Goal: Information Seeking & Learning: Get advice/opinions

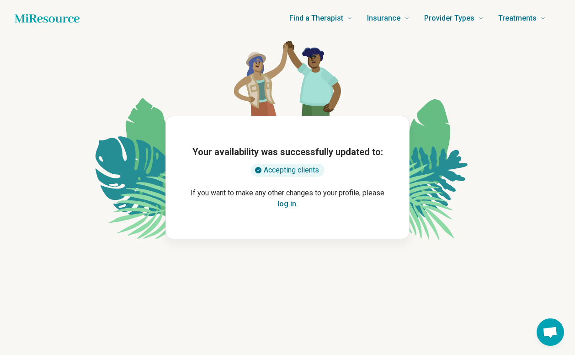
click at [281, 205] on button "log in" at bounding box center [287, 204] width 19 height 11
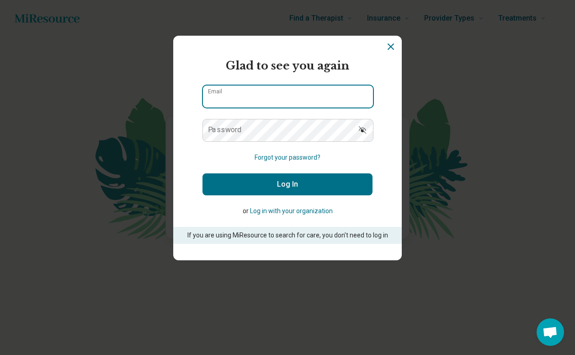
type input "**********"
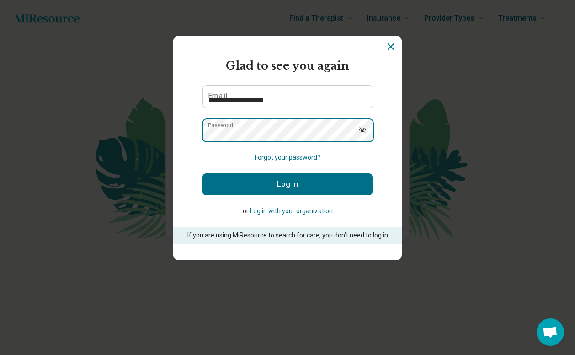
click at [288, 184] on button "Log In" at bounding box center [288, 184] width 170 height 22
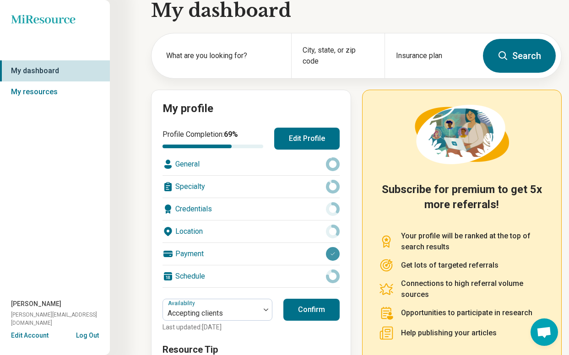
scroll to position [64, 0]
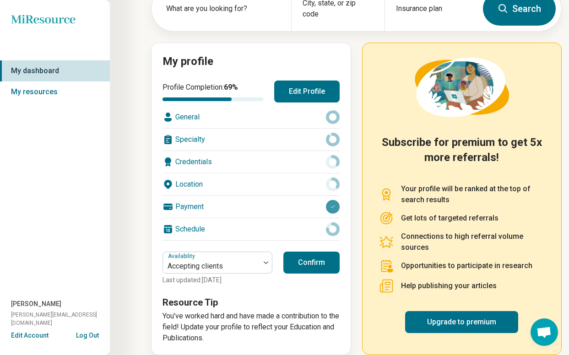
click at [296, 183] on div "Location" at bounding box center [250, 184] width 177 height 22
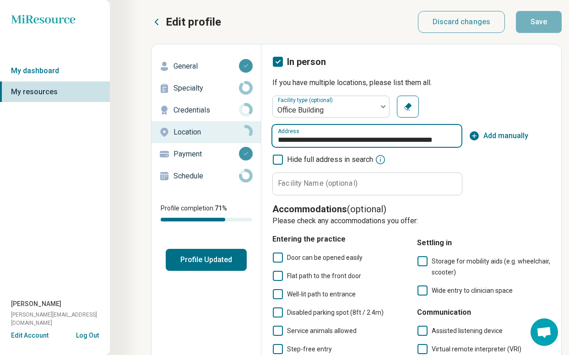
drag, startPoint x: 282, startPoint y: 140, endPoint x: 476, endPoint y: 146, distance: 193.6
click at [476, 146] on div "**********" at bounding box center [411, 136] width 278 height 22
type input "*******"
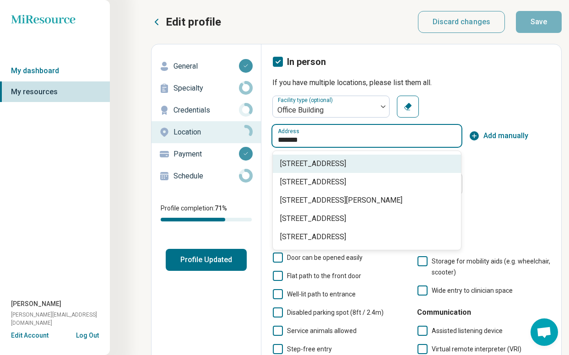
drag, startPoint x: 317, startPoint y: 135, endPoint x: 335, endPoint y: 139, distance: 18.2
click at [335, 139] on input "*******" at bounding box center [366, 136] width 189 height 22
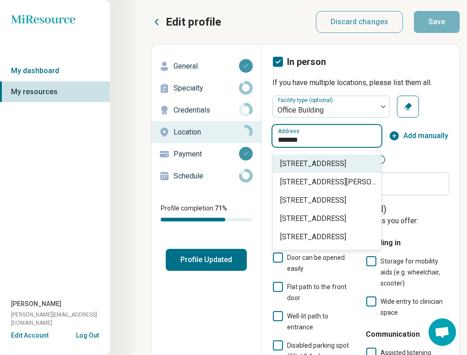
click at [322, 162] on span "[STREET_ADDRESS]" at bounding box center [328, 163] width 97 height 11
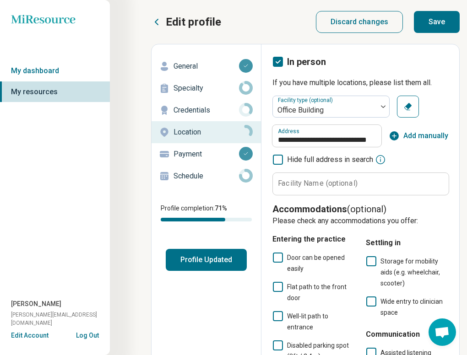
type input "**********"
click at [278, 161] on icon at bounding box center [278, 160] width 10 height 10
click at [394, 134] on icon "button" at bounding box center [393, 135] width 11 height 11
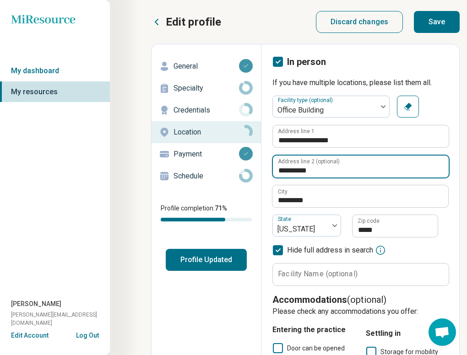
drag, startPoint x: 347, startPoint y: 171, endPoint x: 297, endPoint y: 172, distance: 49.9
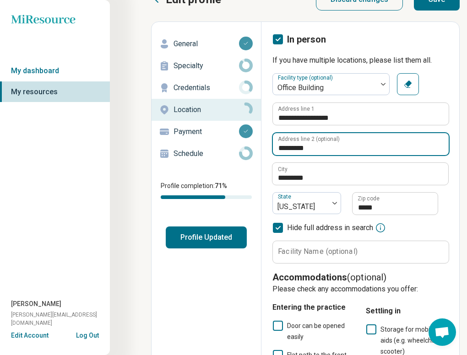
scroll to position [0, 0]
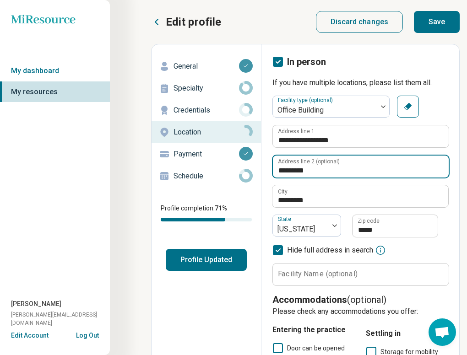
type input "*********"
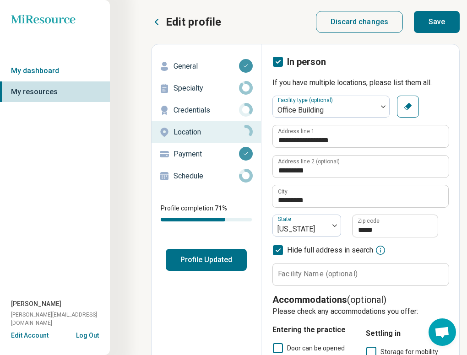
click at [225, 264] on button "Profile Updated" at bounding box center [206, 260] width 81 height 22
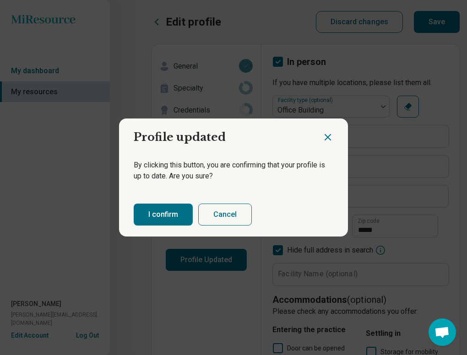
click at [158, 220] on button "I confirm" at bounding box center [163, 215] width 59 height 22
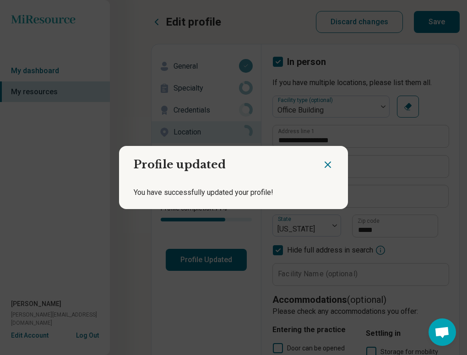
click at [328, 166] on icon "Close dialog" at bounding box center [327, 164] width 5 height 5
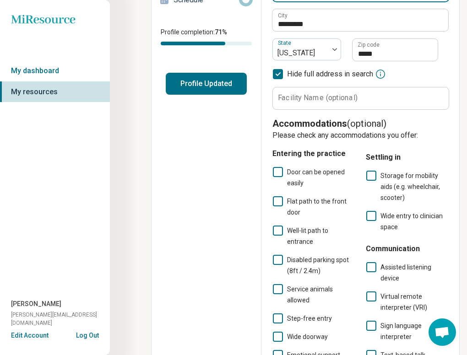
scroll to position [229, 0]
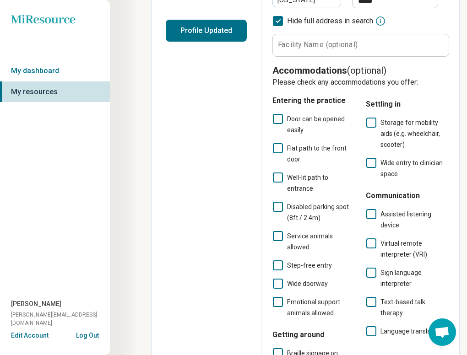
click at [276, 117] on icon at bounding box center [278, 119] width 10 height 10
click at [279, 177] on icon at bounding box center [278, 177] width 10 height 10
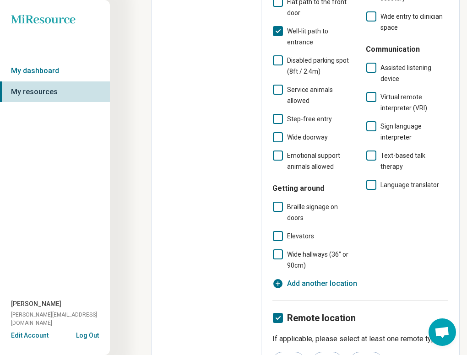
scroll to position [391, 0]
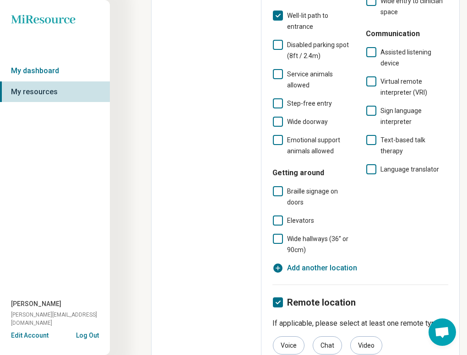
click at [279, 215] on icon at bounding box center [278, 220] width 10 height 10
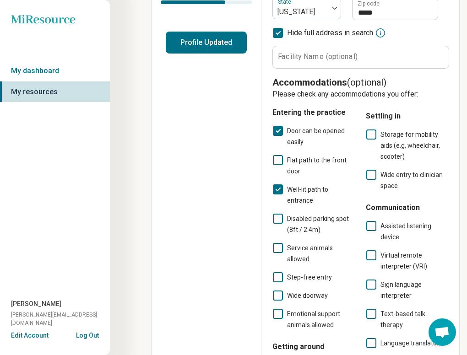
scroll to position [0, 0]
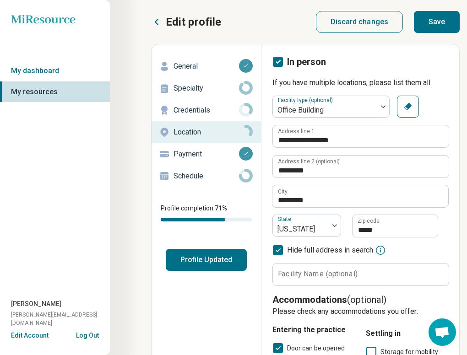
click at [213, 265] on button "Profile Updated" at bounding box center [206, 260] width 81 height 22
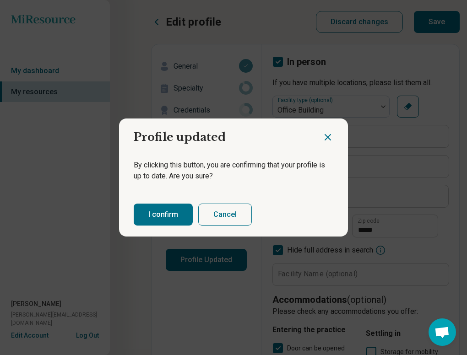
click at [153, 210] on button "I confirm" at bounding box center [163, 215] width 59 height 22
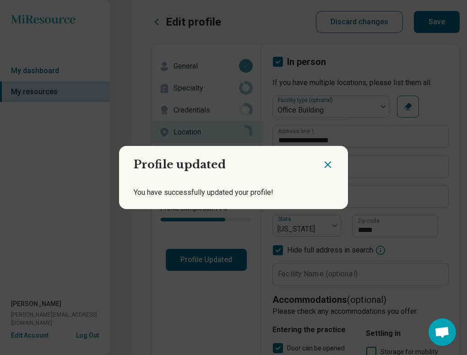
click at [441, 27] on div "Profile updated You have successfully updated your profile!" at bounding box center [233, 177] width 467 height 355
click at [440, 27] on div "Profile updated You have successfully updated your profile!" at bounding box center [233, 177] width 467 height 355
click at [328, 165] on icon "Close dialog" at bounding box center [327, 164] width 5 height 5
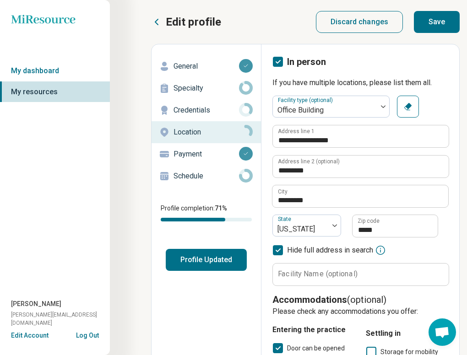
click at [206, 176] on p "Schedule" at bounding box center [205, 176] width 65 height 11
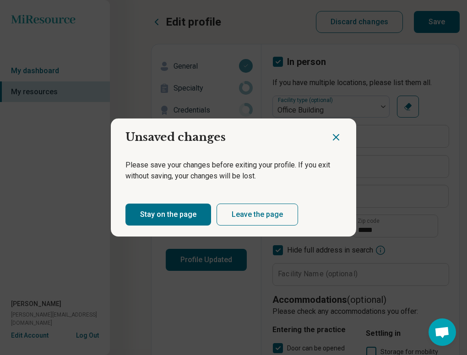
click at [338, 142] on icon "Close dialog" at bounding box center [335, 137] width 11 height 11
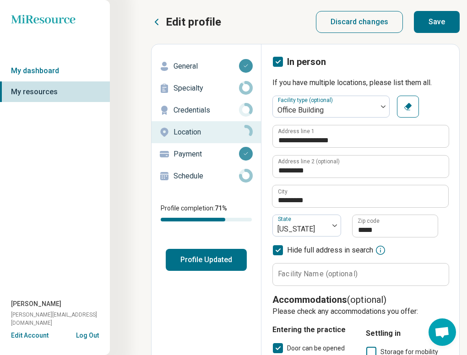
click at [226, 263] on button "Profile Updated" at bounding box center [206, 260] width 81 height 22
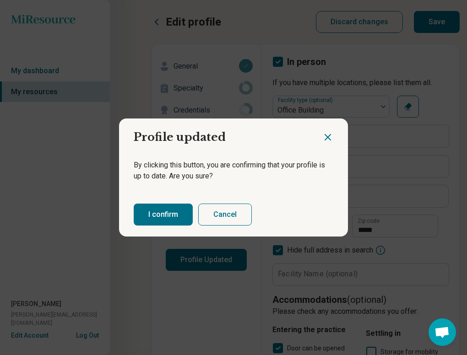
click at [168, 213] on button "I confirm" at bounding box center [163, 215] width 59 height 22
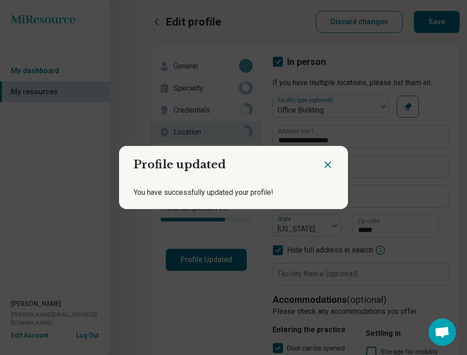
click at [330, 167] on icon "Close dialog" at bounding box center [327, 164] width 5 height 5
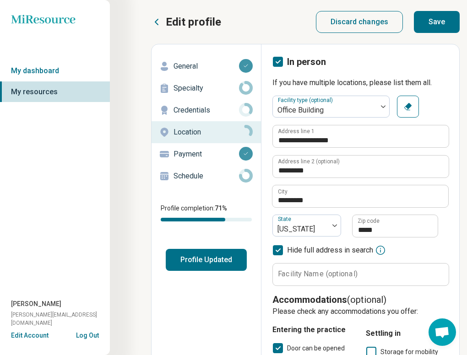
click at [198, 87] on p "Specialty" at bounding box center [205, 88] width 65 height 11
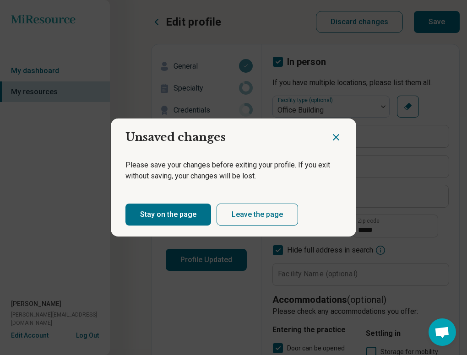
click at [223, 212] on button "Leave the page" at bounding box center [256, 215] width 81 height 22
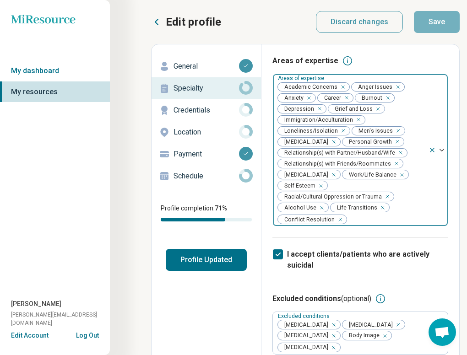
click at [318, 206] on icon "Remove [object Object]" at bounding box center [319, 207] width 3 height 3
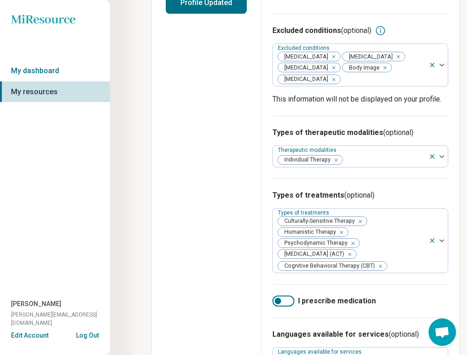
scroll to position [259, 0]
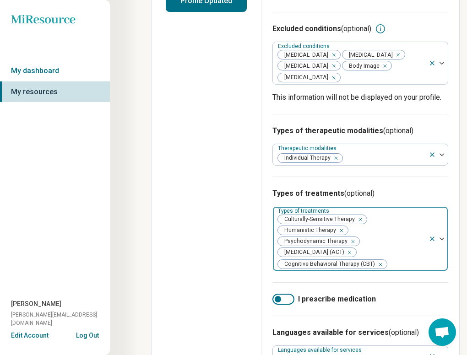
click at [442, 239] on img at bounding box center [441, 238] width 5 height 3
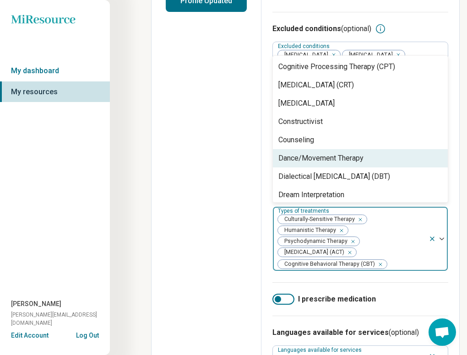
scroll to position [434, 0]
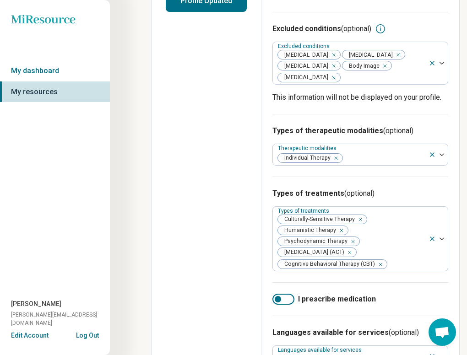
click at [204, 207] on div "Edit profile General Specialty Credentials Location Payment Schedule Profile co…" at bounding box center [206, 149] width 110 height 729
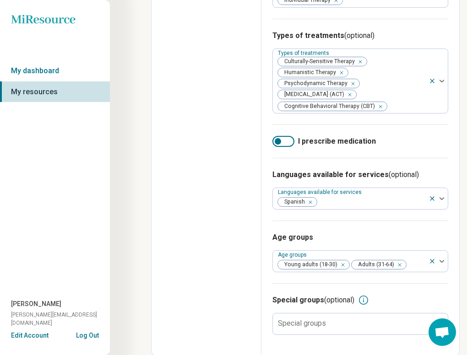
scroll to position [419, 0]
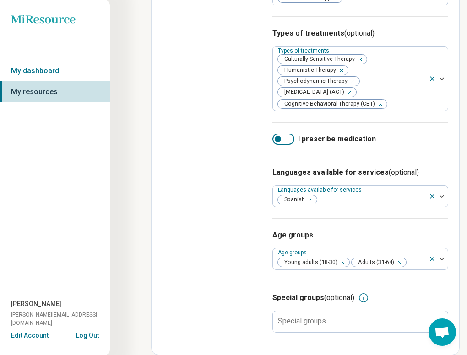
click at [366, 297] on icon at bounding box center [363, 297] width 11 height 11
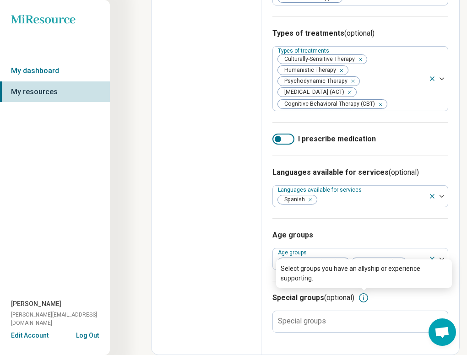
click at [366, 297] on icon at bounding box center [363, 297] width 11 height 11
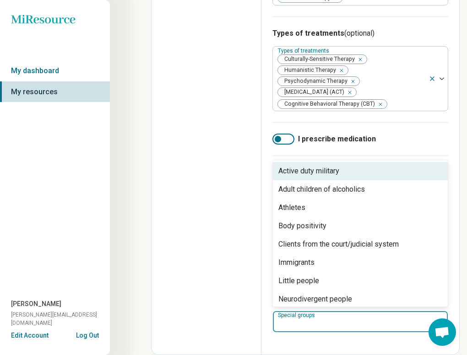
click at [379, 328] on div at bounding box center [354, 325] width 156 height 13
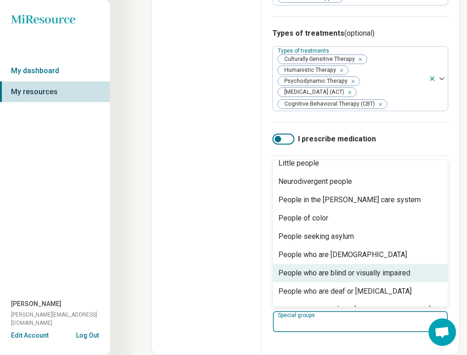
scroll to position [133, 0]
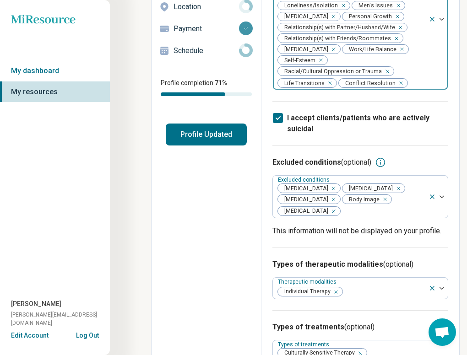
scroll to position [0, 0]
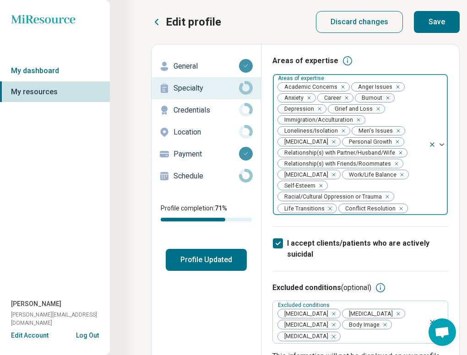
click at [199, 264] on button "Profile Updated" at bounding box center [206, 260] width 81 height 22
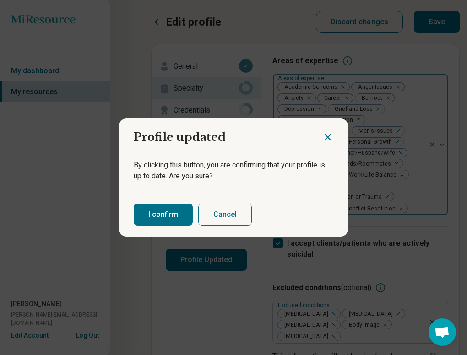
click at [168, 218] on button "I confirm" at bounding box center [163, 215] width 59 height 22
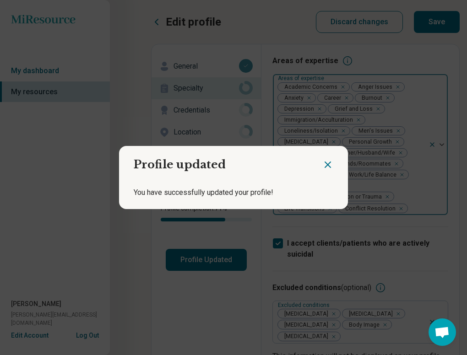
click at [328, 167] on icon "Close dialog" at bounding box center [327, 164] width 11 height 11
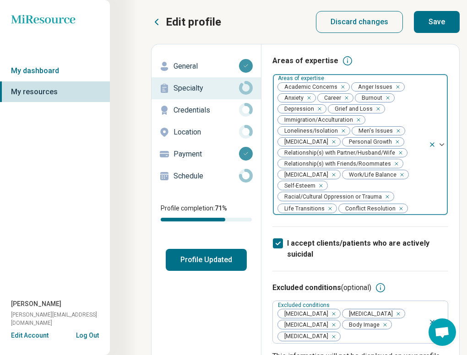
click at [435, 28] on button "Save" at bounding box center [437, 22] width 46 height 22
click at [210, 113] on p "Credentials" at bounding box center [205, 110] width 65 height 11
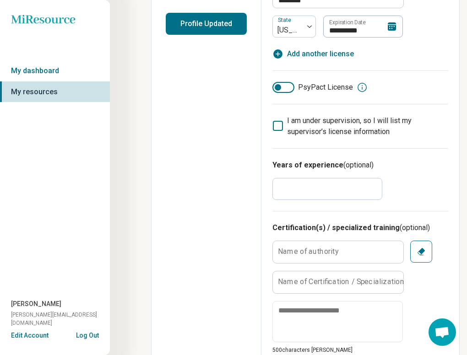
scroll to position [312, 0]
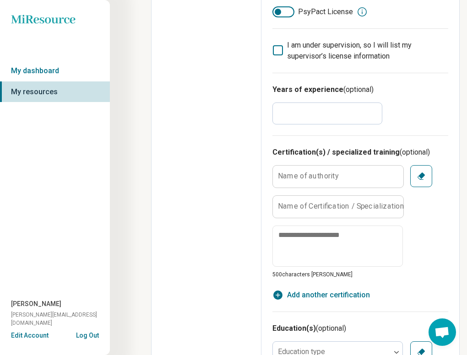
drag, startPoint x: 299, startPoint y: 110, endPoint x: 251, endPoint y: 119, distance: 48.5
click at [251, 119] on div "**********" at bounding box center [305, 268] width 308 height 1072
type textarea "*"
drag, startPoint x: 322, startPoint y: 109, endPoint x: 268, endPoint y: 113, distance: 54.1
click at [268, 113] on div "**********" at bounding box center [360, 268] width 198 height 1071
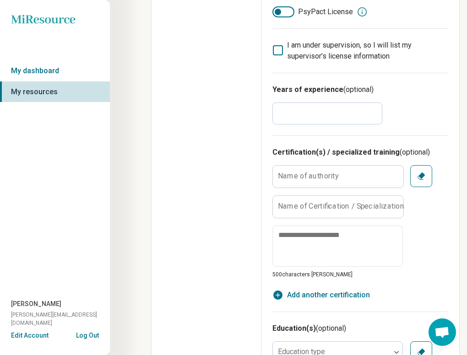
drag, startPoint x: 289, startPoint y: 116, endPoint x: 254, endPoint y: 116, distance: 34.8
click at [254, 116] on div "**********" at bounding box center [305, 268] width 308 height 1072
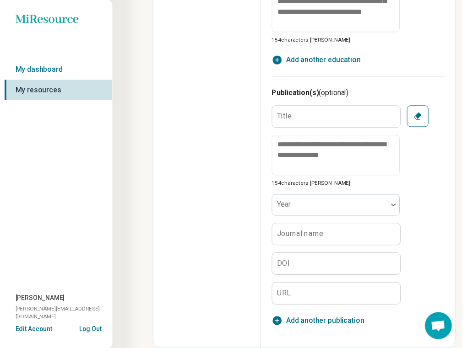
scroll to position [0, 0]
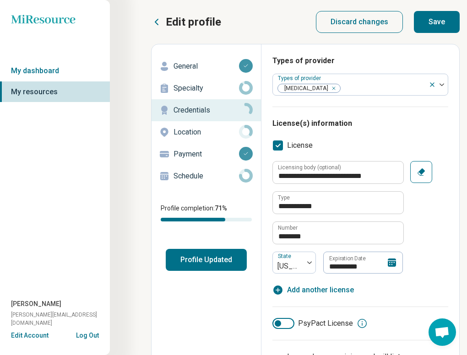
type input "**"
click at [218, 263] on button "Profile Updated" at bounding box center [206, 260] width 81 height 22
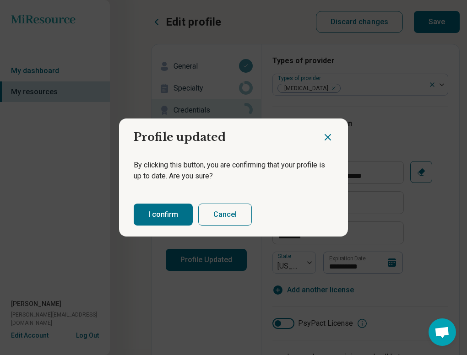
click at [167, 211] on button "I confirm" at bounding box center [163, 215] width 59 height 22
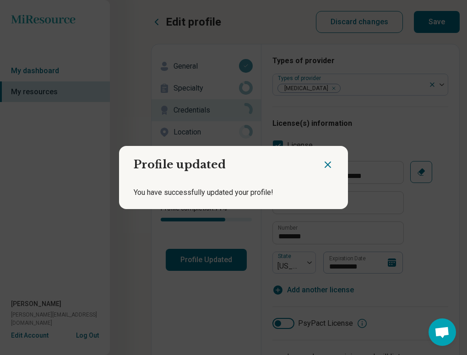
click at [325, 165] on icon "Close dialog" at bounding box center [327, 164] width 11 height 11
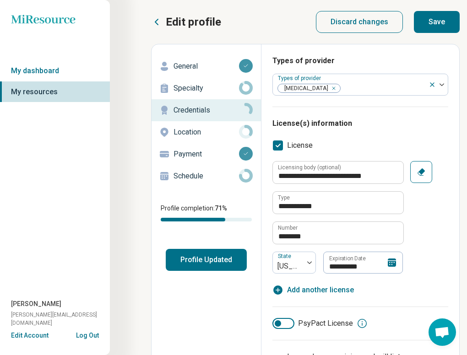
click at [443, 27] on button "Save" at bounding box center [437, 22] width 46 height 22
click at [215, 67] on p "General" at bounding box center [205, 66] width 65 height 11
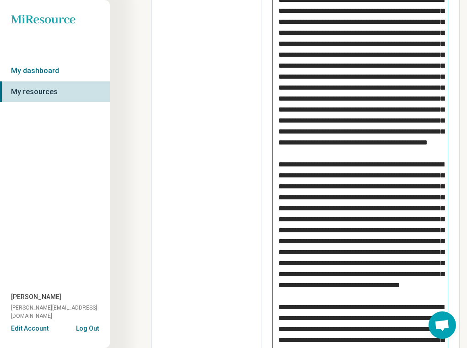
scroll to position [364, 0]
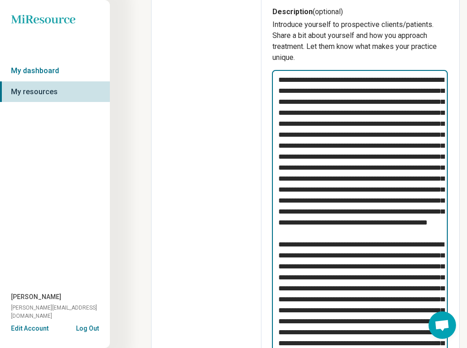
drag, startPoint x: 411, startPoint y: 265, endPoint x: 251, endPoint y: 54, distance: 265.2
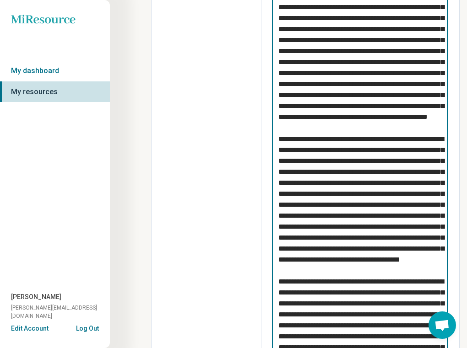
scroll to position [348, 0]
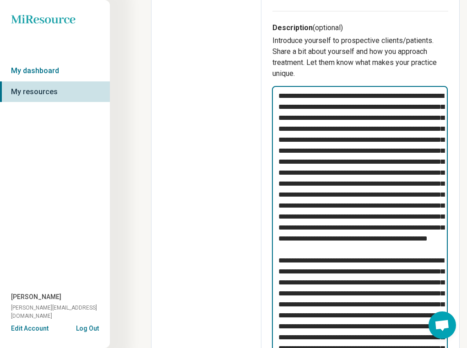
drag, startPoint x: 401, startPoint y: 282, endPoint x: 266, endPoint y: 89, distance: 235.9
type textarea "*"
type textarea "**********"
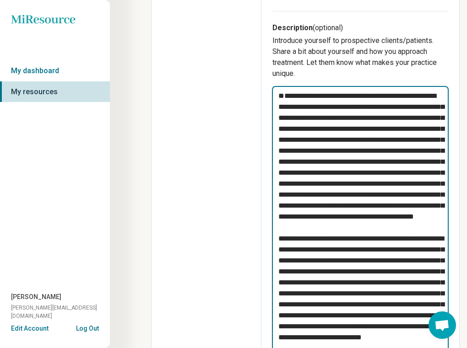
type textarea "*"
type textarea "**********"
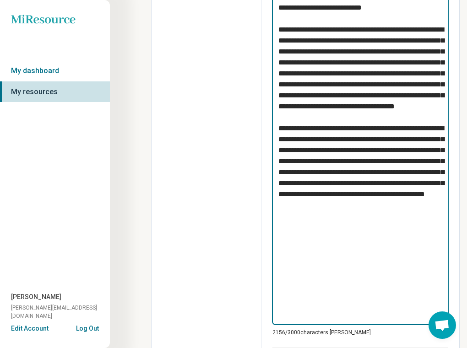
scroll to position [680, 0]
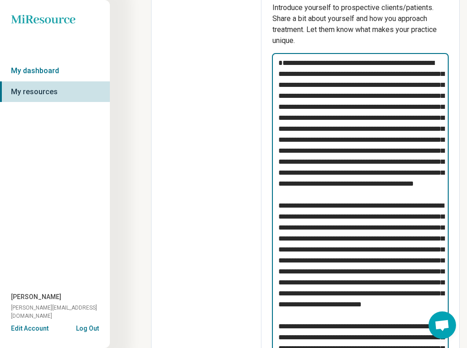
drag, startPoint x: 426, startPoint y: 315, endPoint x: 255, endPoint y: 60, distance: 307.2
click at [255, 60] on div "**********" at bounding box center [305, 353] width 308 height 1380
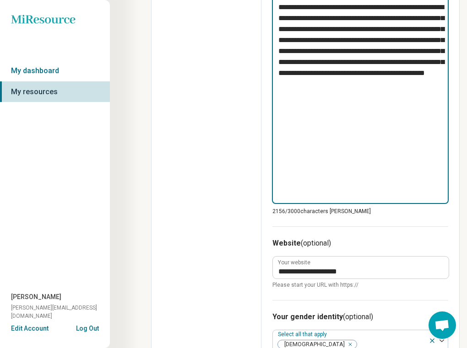
scroll to position [709, 0]
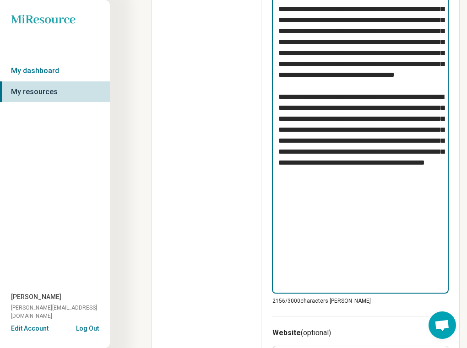
type textarea "*"
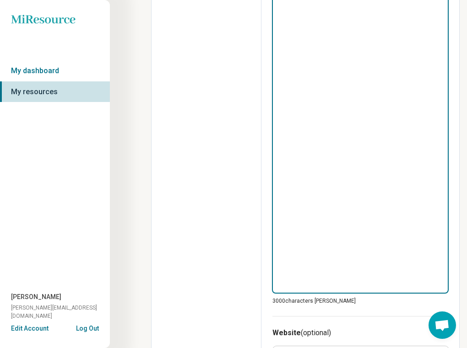
scroll to position [270, 0]
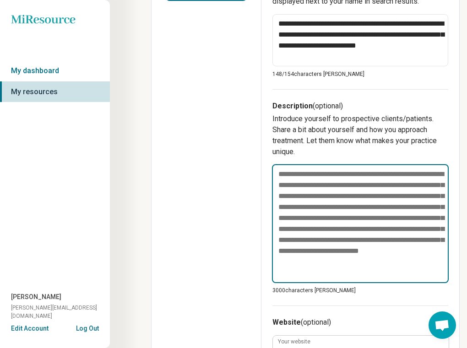
paste textarea "**********"
type textarea "*"
type textarea "**********"
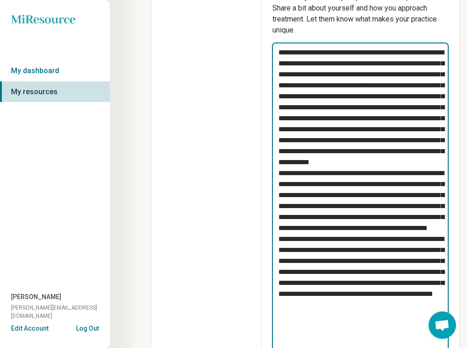
scroll to position [397, 0]
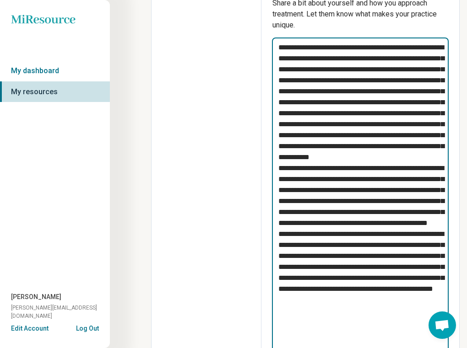
click at [397, 181] on textarea at bounding box center [360, 207] width 177 height 339
type textarea "*"
type textarea "**********"
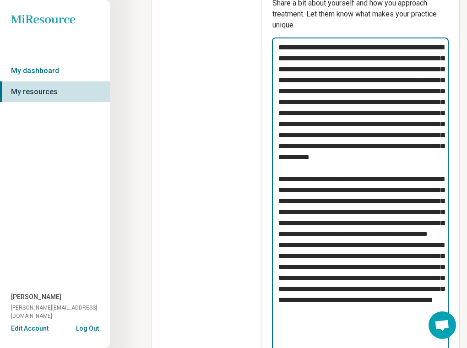
click at [387, 280] on textarea at bounding box center [360, 207] width 177 height 339
type textarea "*"
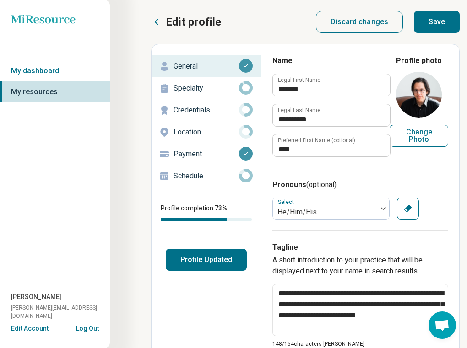
scroll to position [21, 0]
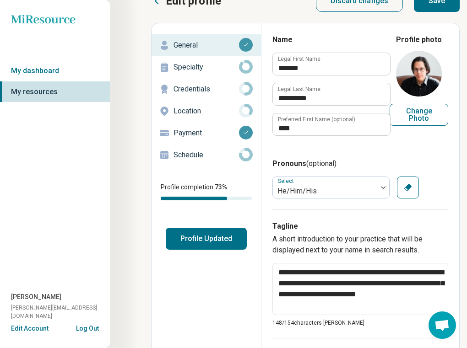
type textarea "**********"
click at [211, 240] on button "Profile Updated" at bounding box center [206, 239] width 81 height 22
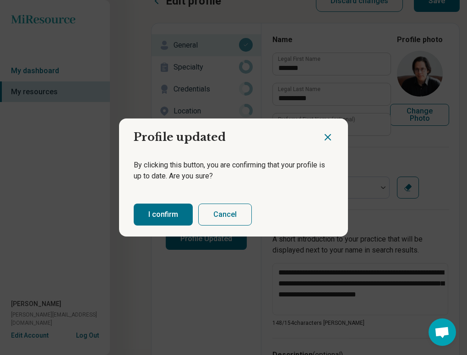
click at [178, 218] on button "I confirm" at bounding box center [163, 215] width 59 height 22
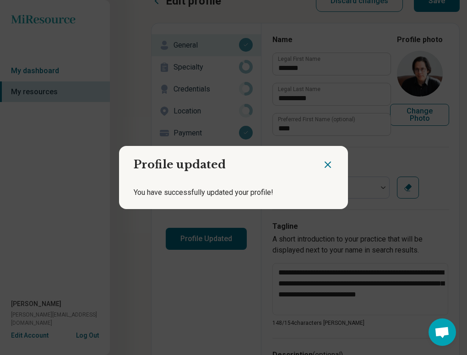
click at [326, 167] on icon "Close dialog" at bounding box center [327, 164] width 5 height 5
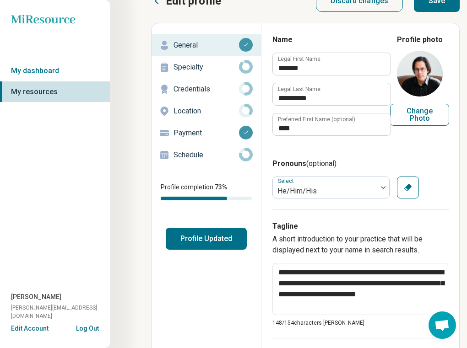
scroll to position [0, 0]
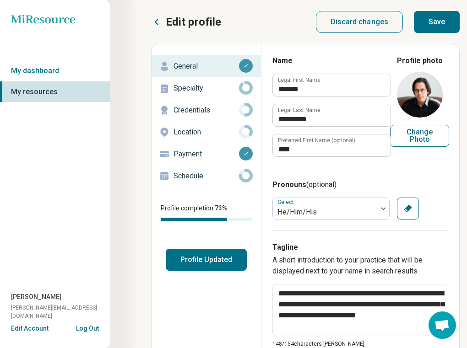
click at [412, 139] on button "Change Photo" at bounding box center [419, 136] width 59 height 22
type input "**********"
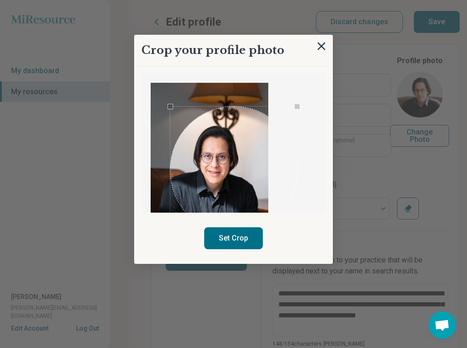
click at [264, 205] on div "Use the arrow keys to move the crop selection area" at bounding box center [233, 170] width 127 height 127
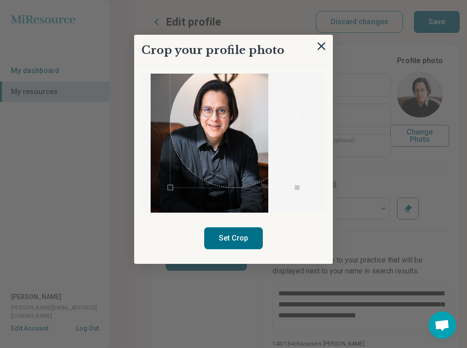
scroll to position [46, 0]
click at [276, 130] on div "Use the arrow keys to move the crop selection area" at bounding box center [234, 133] width 127 height 127
click at [231, 242] on button "Set Crop" at bounding box center [233, 238] width 59 height 22
type textarea "*"
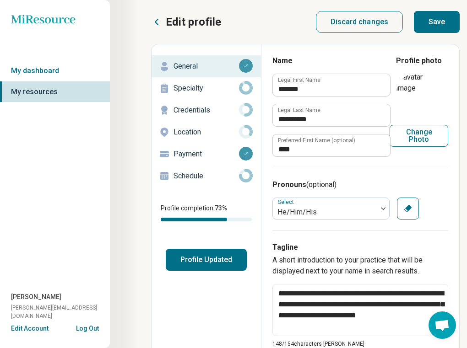
click at [416, 139] on button "Change Photo" at bounding box center [418, 136] width 59 height 22
type input "**********"
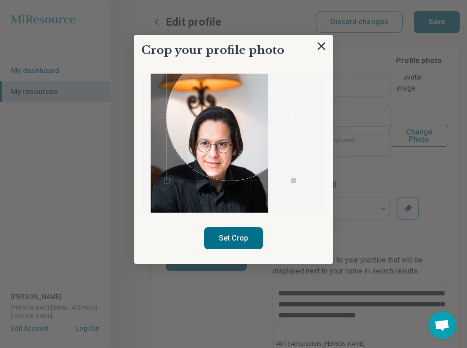
scroll to position [29, 0]
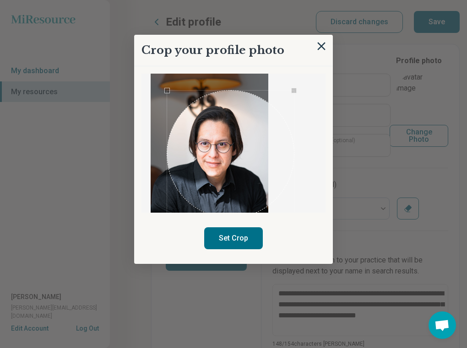
click at [252, 172] on div "Use the arrow keys to move the crop selection area" at bounding box center [230, 154] width 127 height 127
click at [231, 247] on button "Set Crop" at bounding box center [233, 238] width 59 height 22
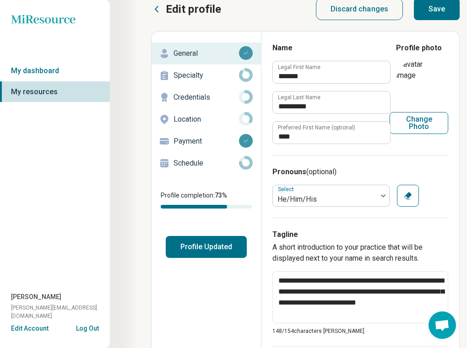
scroll to position [46, 0]
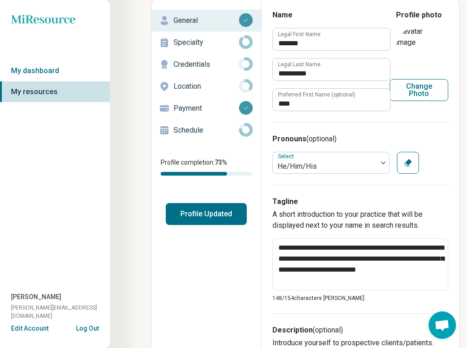
click at [226, 218] on button "Profile Updated" at bounding box center [206, 214] width 81 height 22
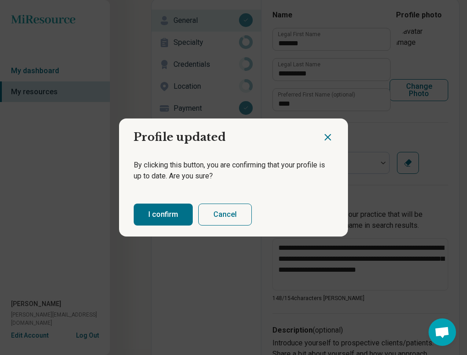
click at [179, 219] on button "I confirm" at bounding box center [163, 215] width 59 height 22
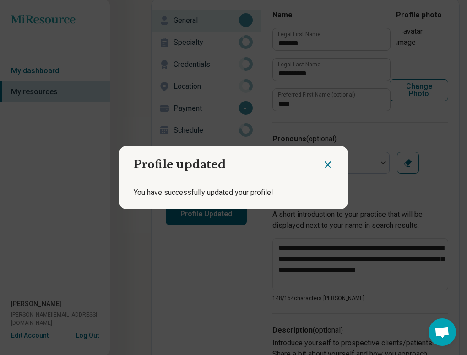
click at [326, 161] on icon "Close dialog" at bounding box center [327, 164] width 11 height 11
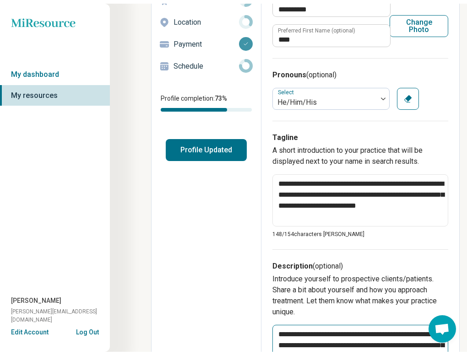
scroll to position [0, 0]
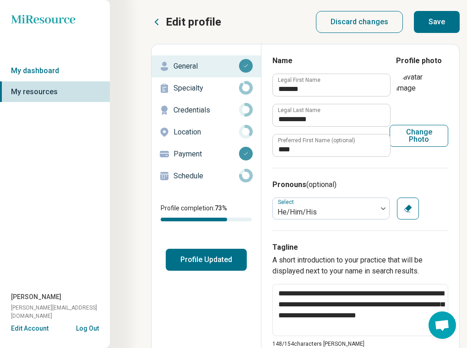
click at [222, 257] on button "Profile Updated" at bounding box center [206, 260] width 81 height 22
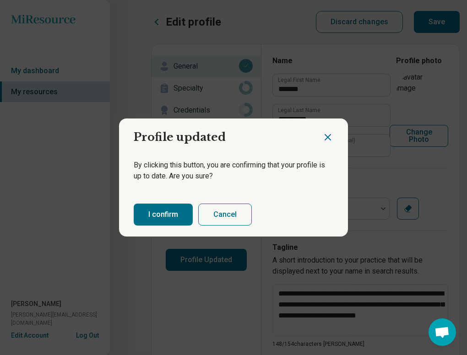
click at [171, 219] on button "I confirm" at bounding box center [163, 215] width 59 height 22
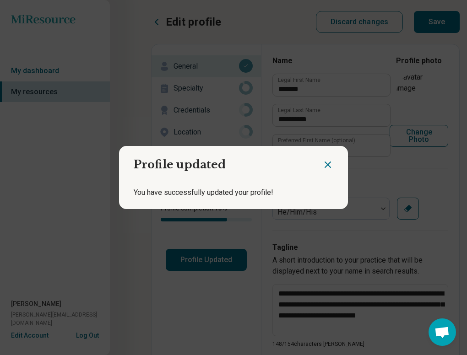
click at [323, 166] on icon "Close dialog" at bounding box center [327, 164] width 11 height 11
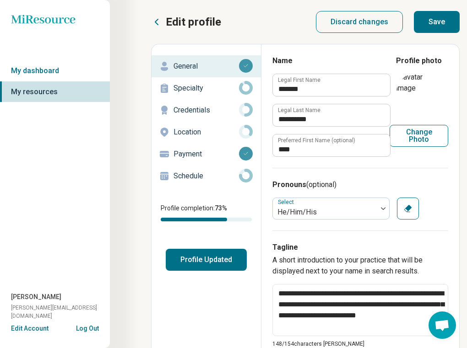
click at [428, 22] on button "Save" at bounding box center [437, 22] width 46 height 22
click at [212, 108] on p "Credentials" at bounding box center [205, 110] width 65 height 11
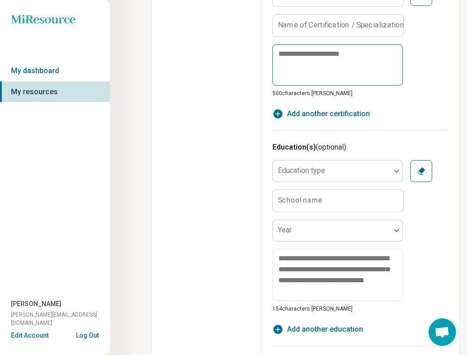
scroll to position [539, 0]
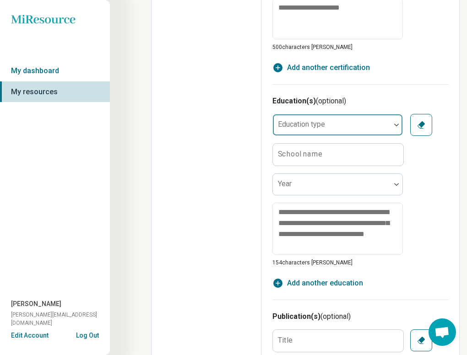
click at [377, 125] on div at bounding box center [331, 128] width 110 height 13
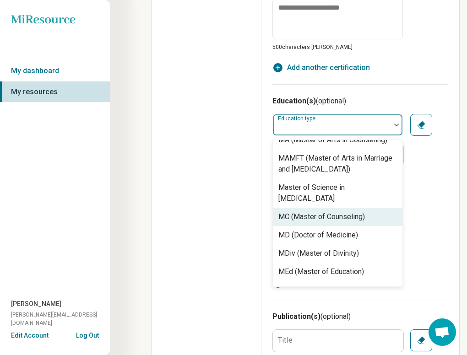
scroll to position [523, 0]
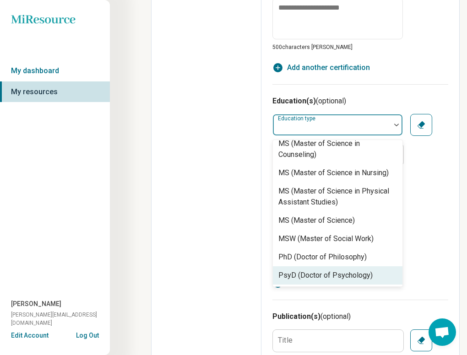
click at [373, 275] on div "PsyD (Doctor of Psychology)" at bounding box center [337, 275] width 129 height 18
type textarea "*"
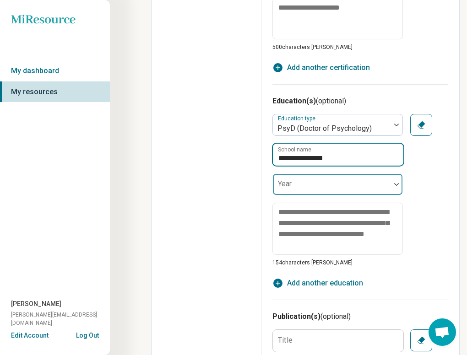
type input "**********"
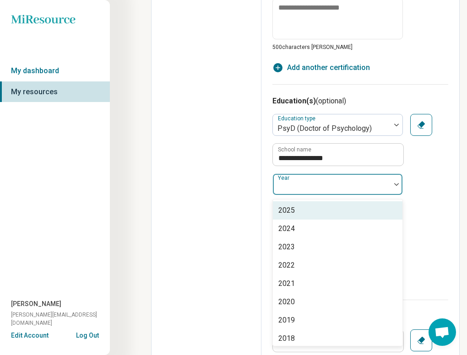
click at [351, 180] on div at bounding box center [332, 184] width 118 height 20
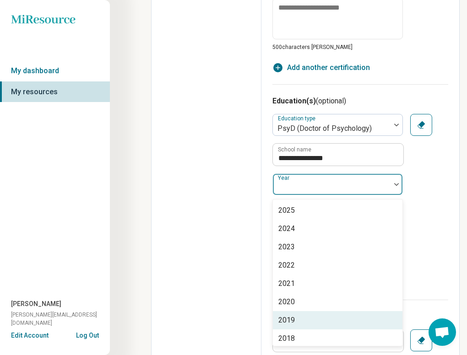
click at [354, 324] on div "2019" at bounding box center [337, 320] width 129 height 18
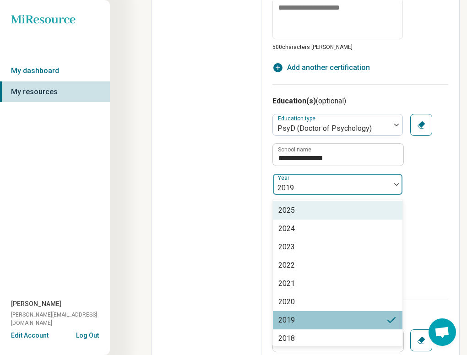
click at [343, 186] on div at bounding box center [331, 188] width 110 height 13
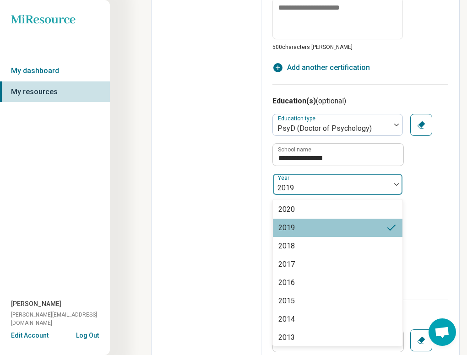
scroll to position [143, 0]
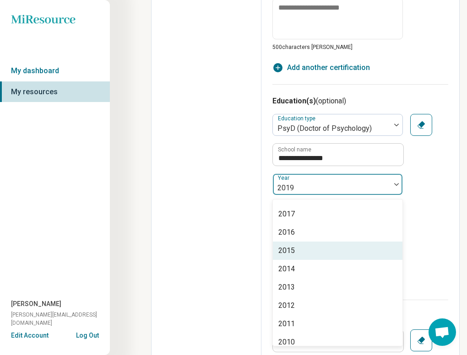
click at [330, 250] on div "2015" at bounding box center [337, 251] width 129 height 18
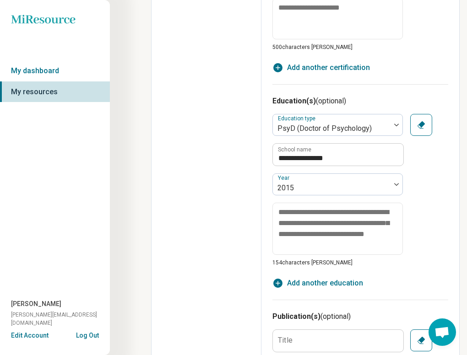
click at [425, 240] on div "**********" at bounding box center [360, 190] width 176 height 153
click at [379, 214] on textarea at bounding box center [337, 228] width 131 height 53
type textarea "*"
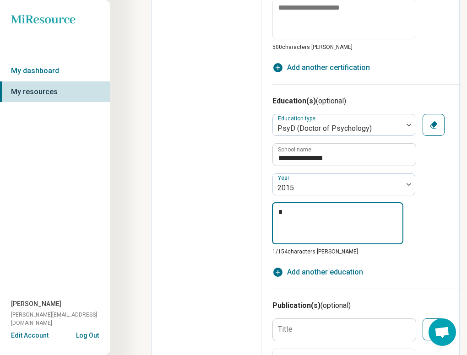
type textarea "*"
type textarea "**"
type textarea "*"
type textarea "***"
type textarea "*"
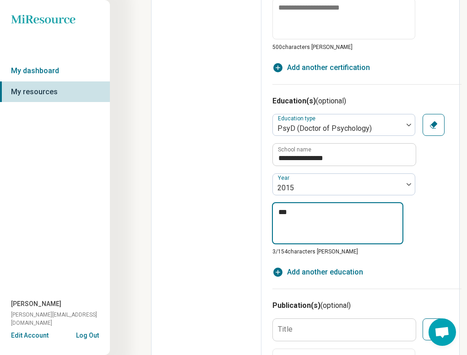
type textarea "**"
type textarea "*"
type textarea "***"
type textarea "*"
type textarea "****"
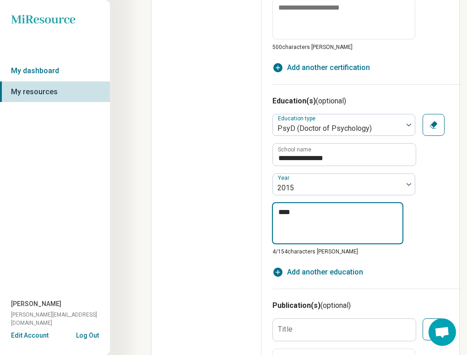
type textarea "*"
type textarea "***"
type textarea "*"
type textarea "**"
type textarea "*"
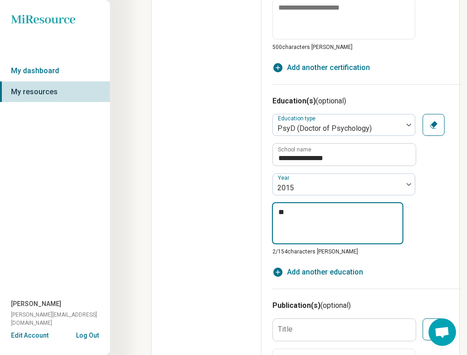
type textarea "***"
type textarea "*"
type textarea "****"
type textarea "*"
type textarea "*****"
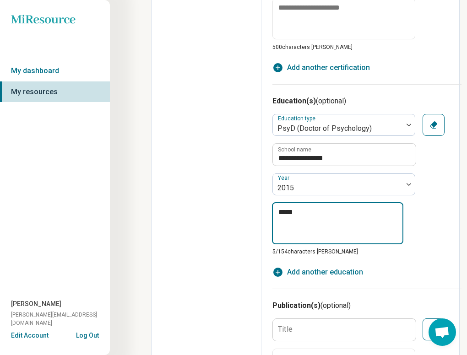
type textarea "*"
type textarea "******"
type textarea "*"
type textarea "*******"
type textarea "*"
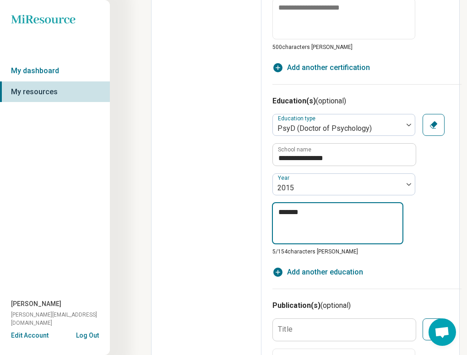
type textarea "********"
type textarea "*"
type textarea "********"
type textarea "*"
type textarea "**********"
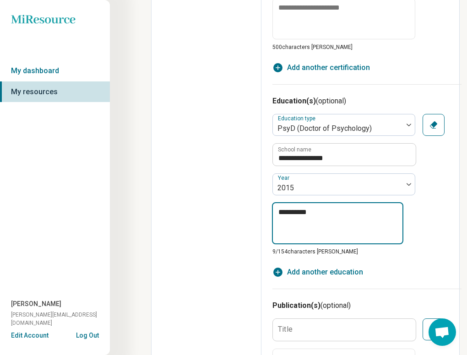
type textarea "*"
type textarea "**********"
type textarea "*"
type textarea "**********"
type textarea "*"
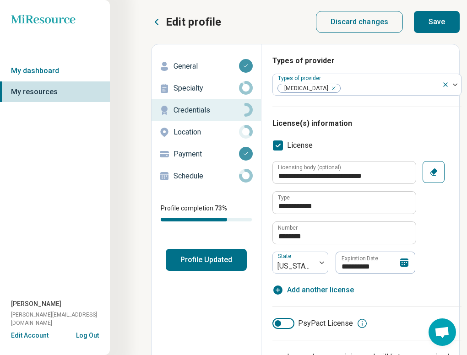
scroll to position [2, 0]
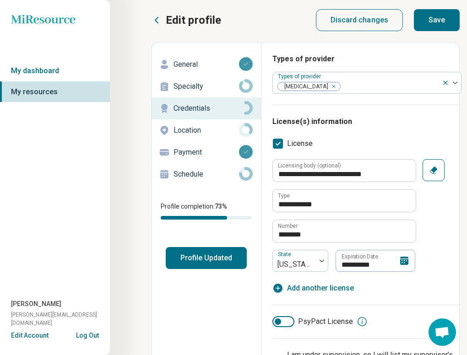
type textarea "**********"
click at [214, 260] on button "Profile Updated" at bounding box center [206, 258] width 81 height 22
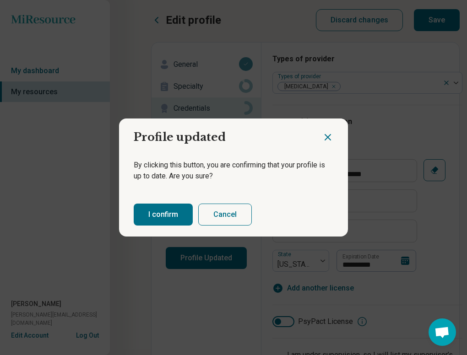
click at [167, 216] on button "I confirm" at bounding box center [163, 215] width 59 height 22
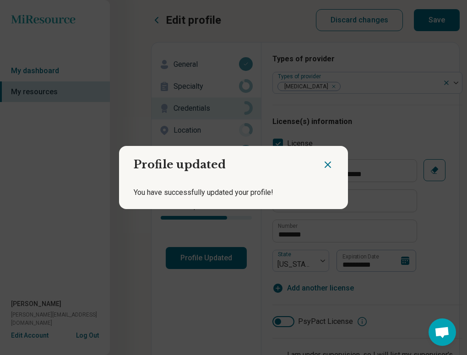
click at [329, 167] on icon "Close dialog" at bounding box center [327, 164] width 11 height 11
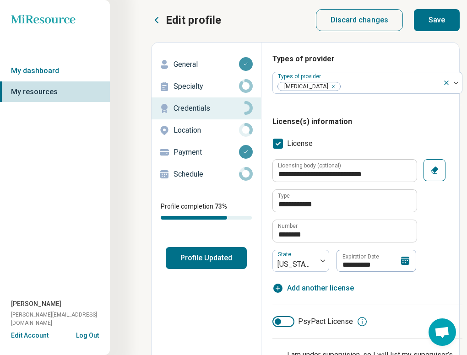
click at [442, 17] on button "Save" at bounding box center [437, 20] width 46 height 22
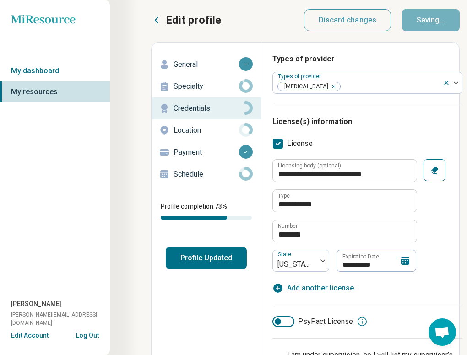
type textarea "*"
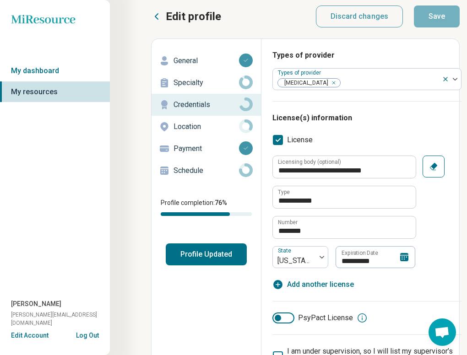
scroll to position [86, 0]
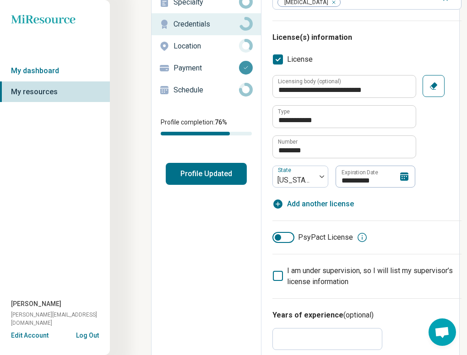
click at [227, 84] on div "Schedule" at bounding box center [206, 90] width 95 height 15
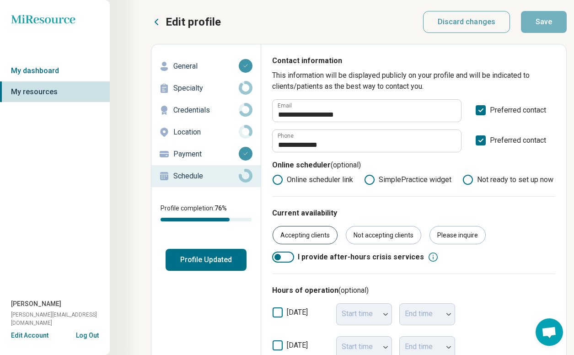
click at [306, 238] on div "Accepting clients" at bounding box center [305, 235] width 65 height 18
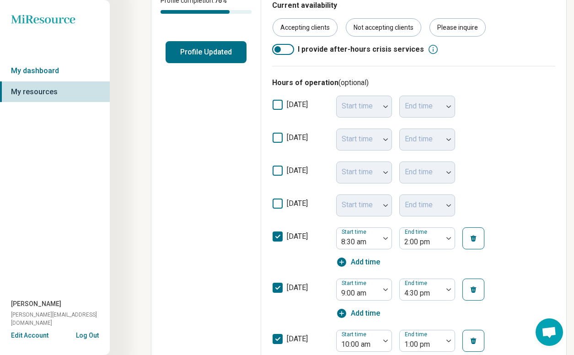
scroll to position [241, 0]
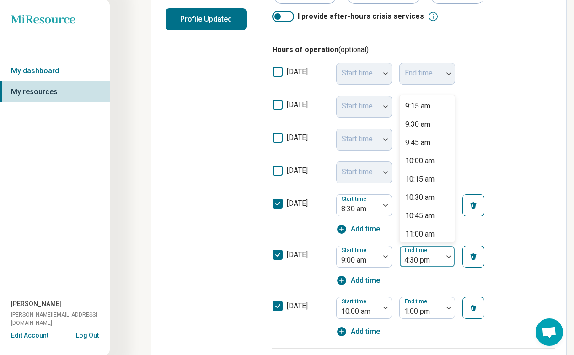
click at [447, 258] on div at bounding box center [449, 256] width 12 height 21
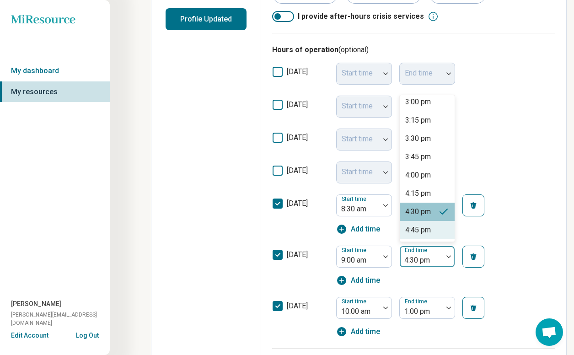
scroll to position [488, 0]
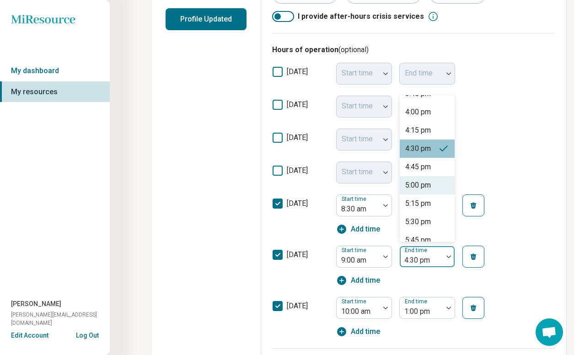
click at [427, 183] on div "5:00 pm" at bounding box center [418, 185] width 26 height 11
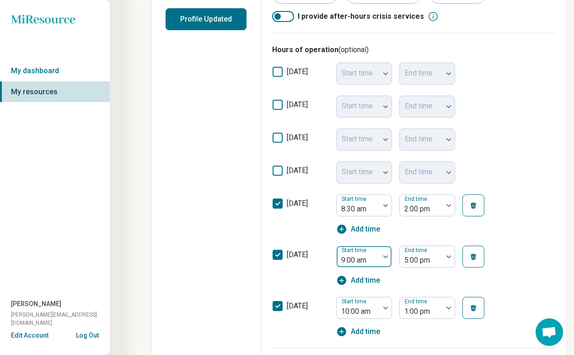
click at [383, 258] on div "[DATE] Start time End time [DATE] Start time End time [DATE] Start time End tim…" at bounding box center [413, 200] width 283 height 274
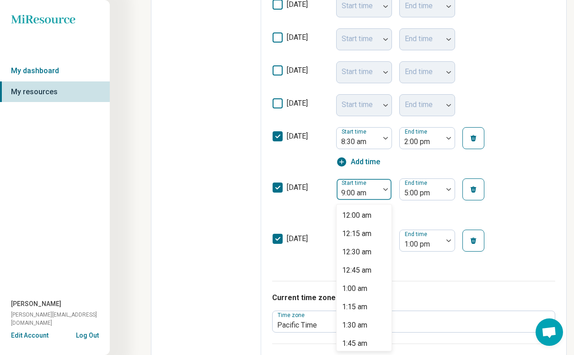
scroll to position [538, 0]
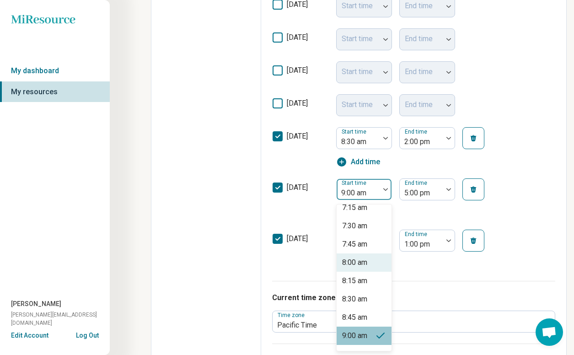
click at [382, 259] on div "8:00 am" at bounding box center [364, 262] width 55 height 18
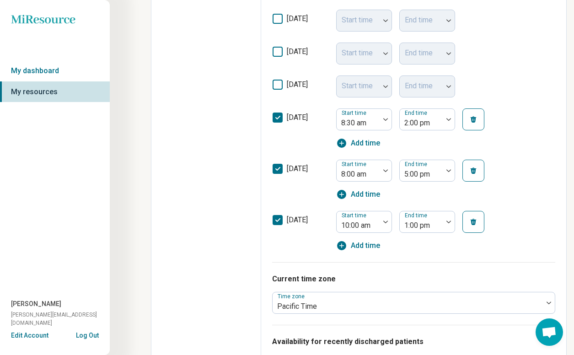
scroll to position [333, 0]
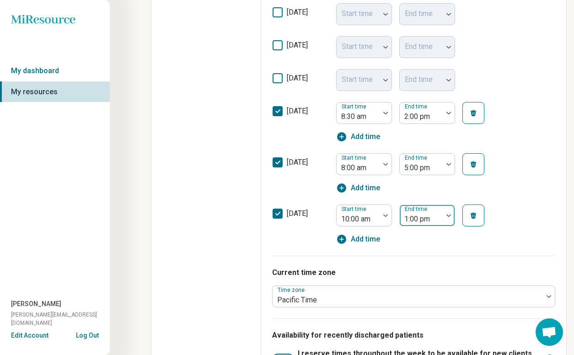
click at [450, 214] on img at bounding box center [448, 215] width 5 height 3
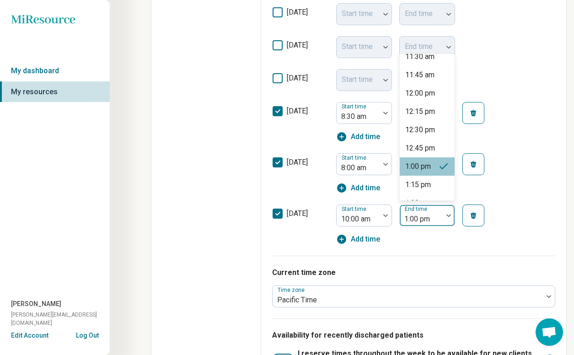
scroll to position [166, 0]
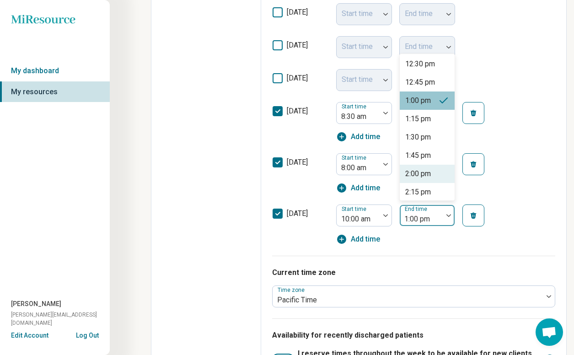
click at [430, 168] on div "2:00 pm" at bounding box center [418, 173] width 26 height 11
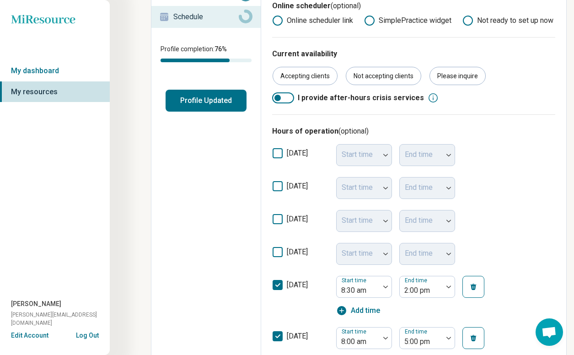
scroll to position [172, 0]
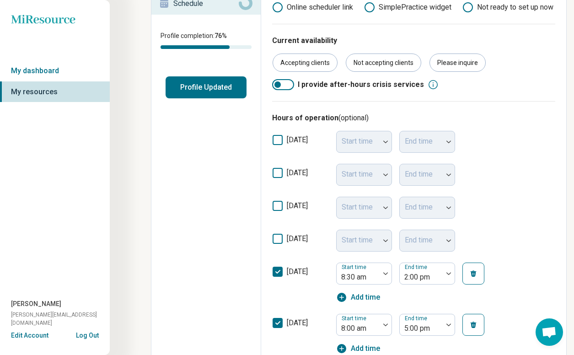
click at [276, 172] on icon at bounding box center [278, 173] width 10 height 10
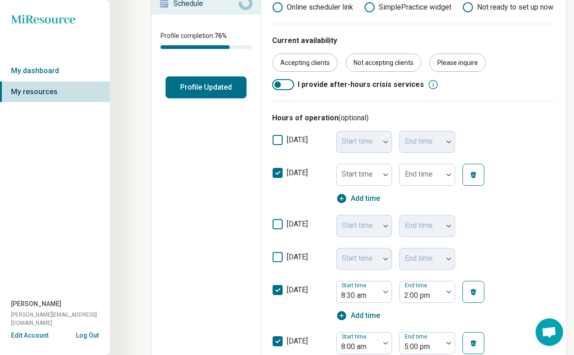
scroll to position [6, 0]
click at [383, 174] on div at bounding box center [386, 174] width 12 height 3
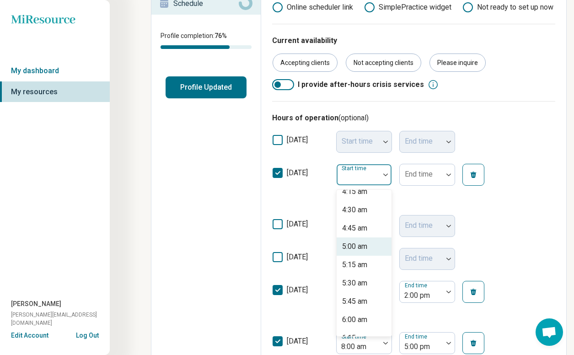
scroll to position [493, 0]
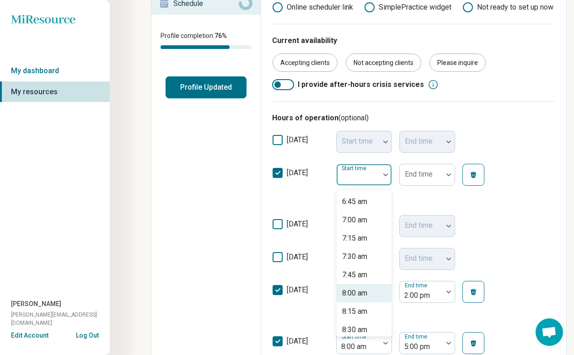
click at [365, 292] on div "8:00 am" at bounding box center [354, 293] width 25 height 11
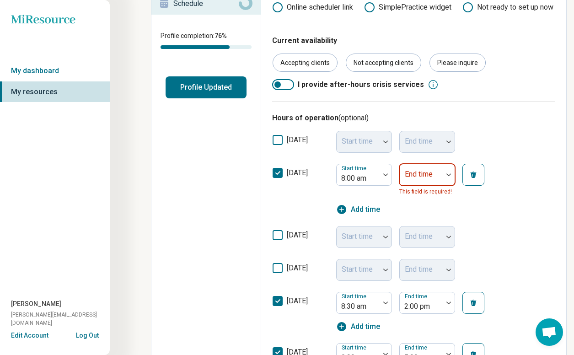
click at [448, 176] on div at bounding box center [449, 174] width 12 height 21
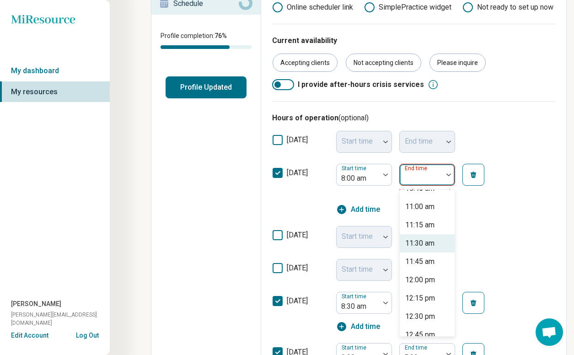
scroll to position [190, 0]
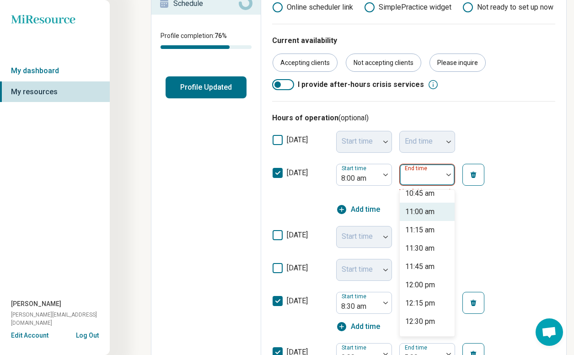
click at [443, 211] on div "11:00 am" at bounding box center [427, 212] width 55 height 18
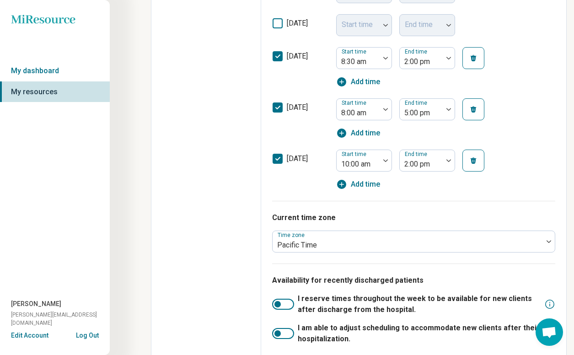
scroll to position [389, 0]
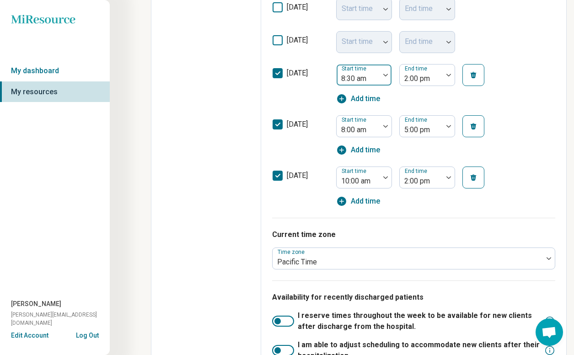
click at [385, 75] on img at bounding box center [385, 75] width 5 height 3
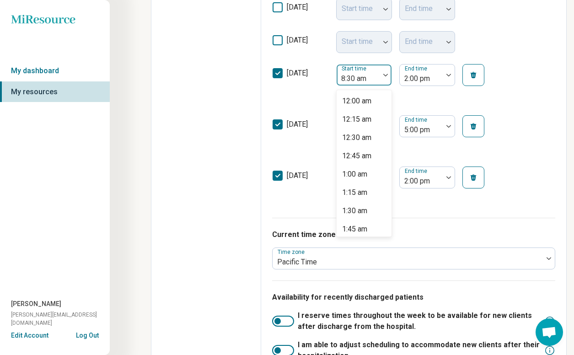
scroll to position [502, 0]
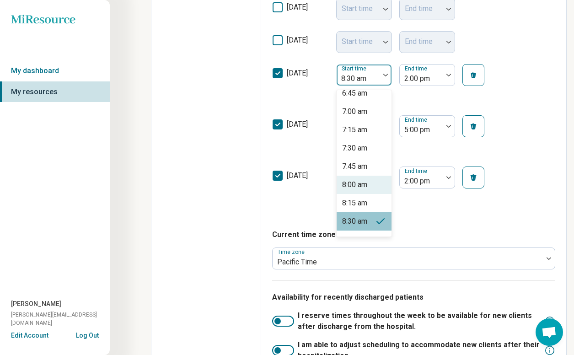
click at [520, 173] on div "[DATE] Start time 10:00 am End time 2:00 pm Add time" at bounding box center [413, 184] width 283 height 46
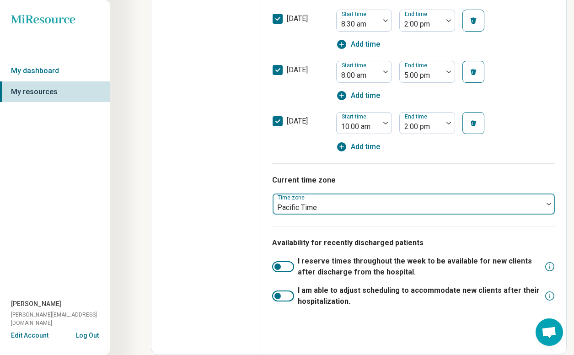
scroll to position [0, 0]
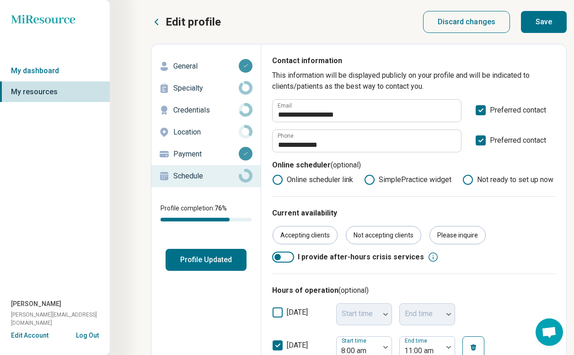
click at [217, 262] on button "Profile Updated" at bounding box center [206, 260] width 81 height 22
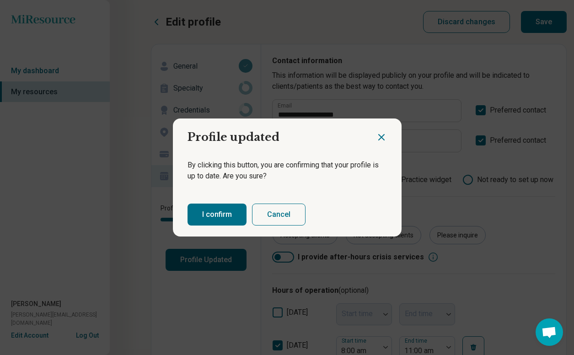
click at [227, 217] on button "I confirm" at bounding box center [217, 215] width 59 height 22
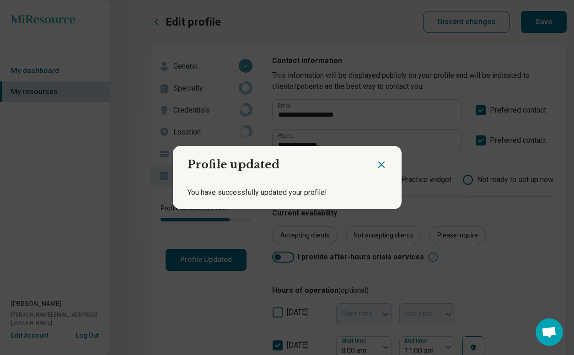
click at [387, 164] on div at bounding box center [389, 161] width 26 height 30
click at [384, 164] on icon "Close dialog" at bounding box center [381, 164] width 11 height 11
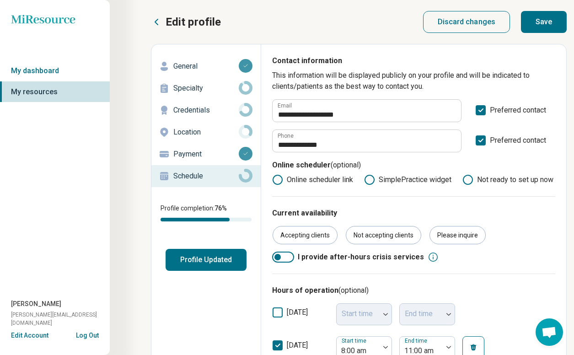
click at [543, 21] on button "Save" at bounding box center [544, 22] width 46 height 22
click at [43, 69] on link "My dashboard" at bounding box center [55, 70] width 110 height 21
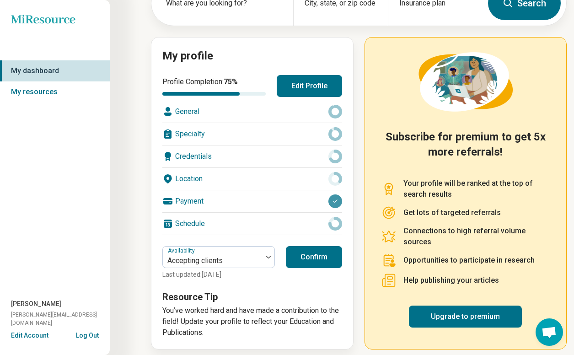
scroll to position [76, 0]
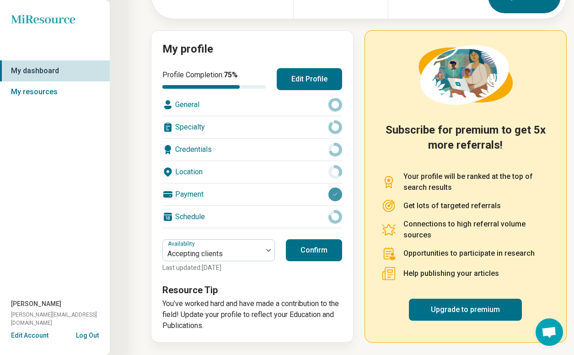
click at [317, 250] on button "Confirm" at bounding box center [314, 250] width 56 height 22
click at [336, 195] on icon at bounding box center [335, 194] width 5 height 5
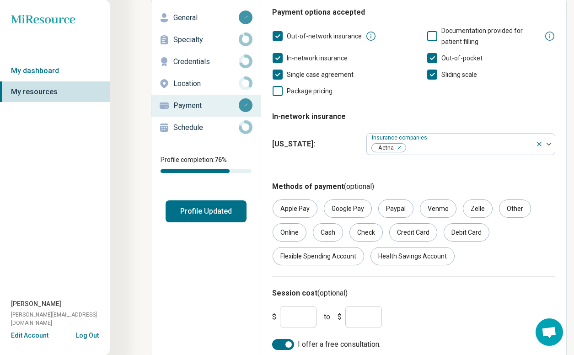
scroll to position [55, 0]
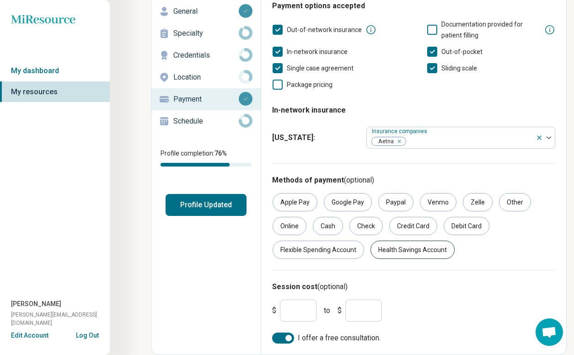
click at [415, 251] on div "Health Savings Account" at bounding box center [413, 250] width 84 height 18
click at [319, 253] on div "Flexible Spending Account" at bounding box center [318, 250] width 91 height 18
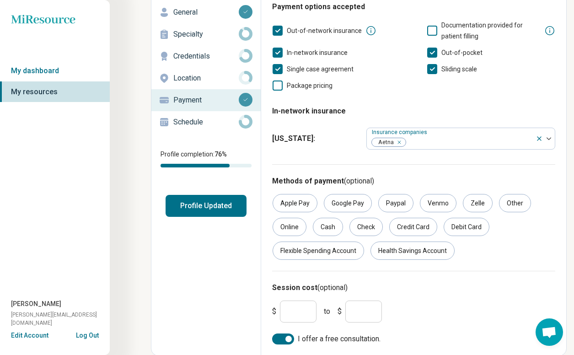
click at [298, 310] on input "***" at bounding box center [298, 312] width 37 height 22
click at [195, 207] on button "Profile Updated" at bounding box center [206, 206] width 81 height 22
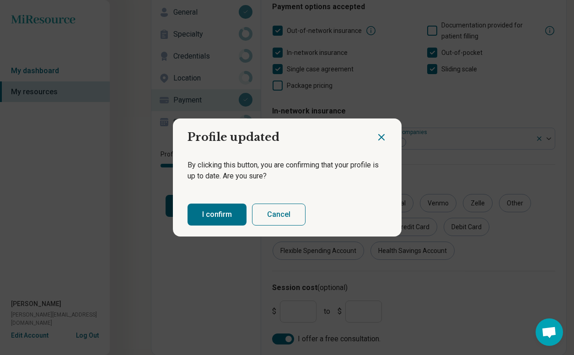
click at [214, 214] on button "I confirm" at bounding box center [217, 215] width 59 height 22
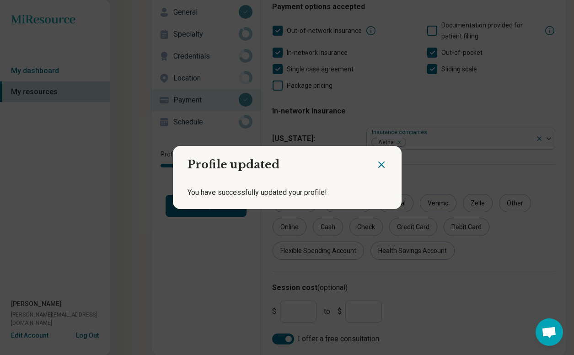
click at [378, 163] on icon "Close dialog" at bounding box center [381, 164] width 11 height 11
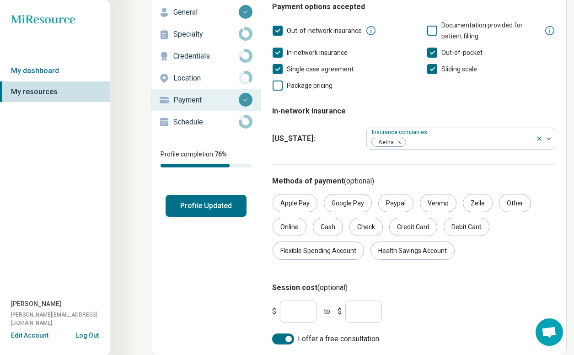
click at [296, 307] on input "***" at bounding box center [298, 312] width 37 height 22
type input "***"
click at [204, 208] on button "Profile Updated" at bounding box center [206, 206] width 81 height 22
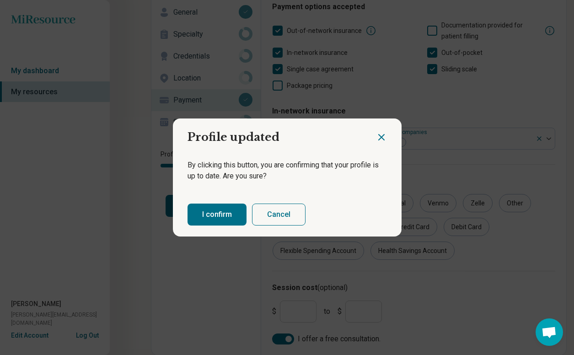
click at [226, 210] on button "I confirm" at bounding box center [217, 215] width 59 height 22
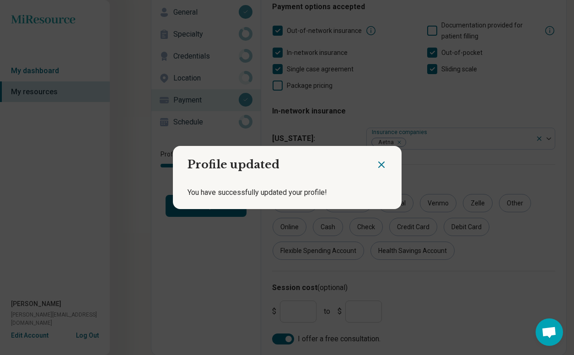
click at [382, 166] on icon "Close dialog" at bounding box center [381, 164] width 5 height 5
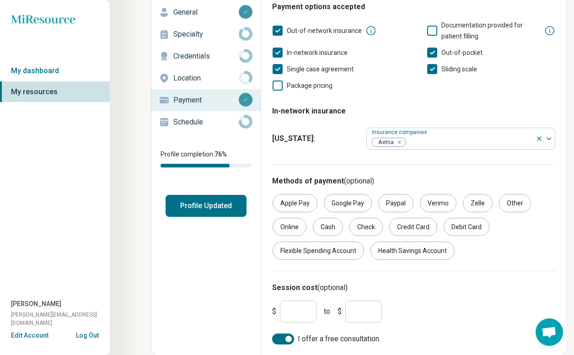
scroll to position [0, 0]
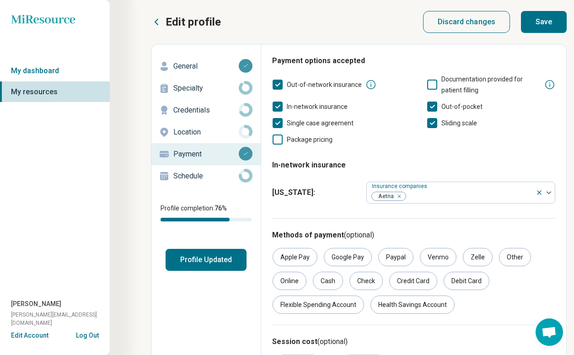
click at [544, 23] on button "Save" at bounding box center [544, 22] width 46 height 22
click at [48, 70] on link "My dashboard" at bounding box center [55, 70] width 110 height 21
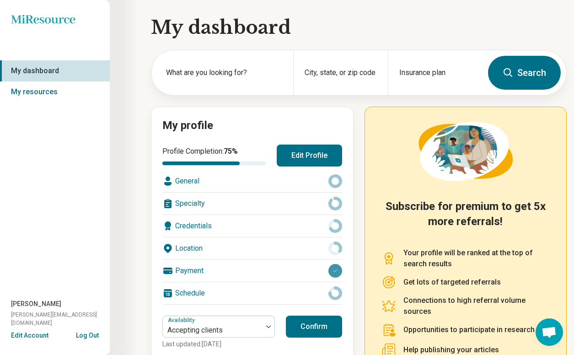
scroll to position [76, 0]
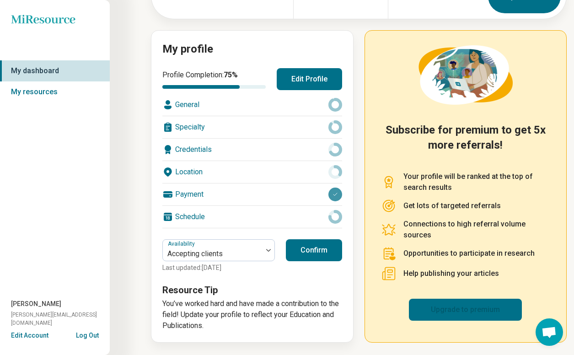
click at [477, 312] on link "Upgrade to premium" at bounding box center [465, 310] width 113 height 22
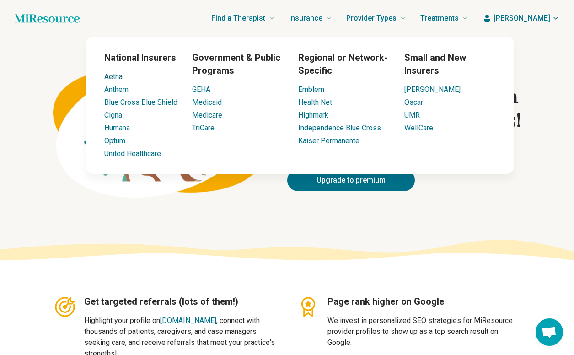
click at [113, 75] on link "Aetna" at bounding box center [113, 76] width 18 height 9
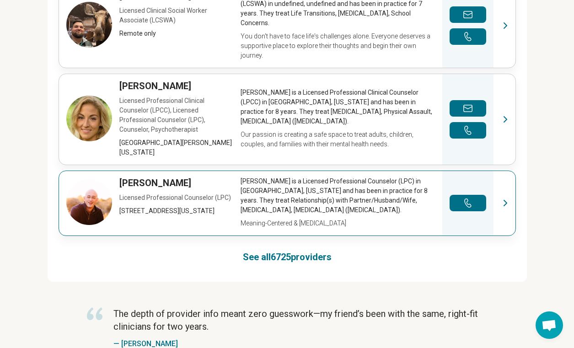
scroll to position [635, 0]
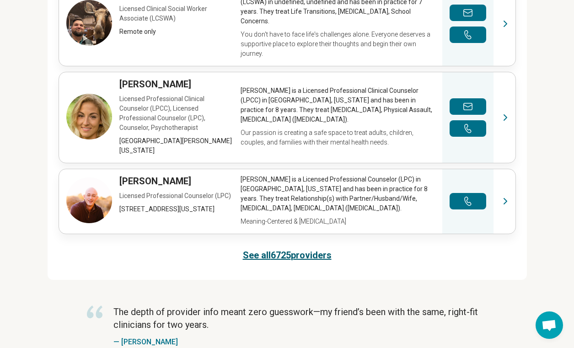
click at [297, 249] on link "See all 6725 providers" at bounding box center [287, 255] width 89 height 13
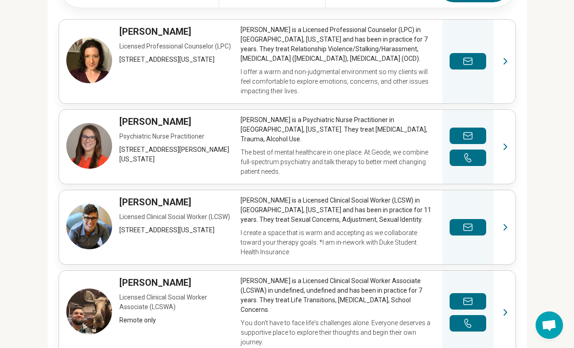
scroll to position [279, 0]
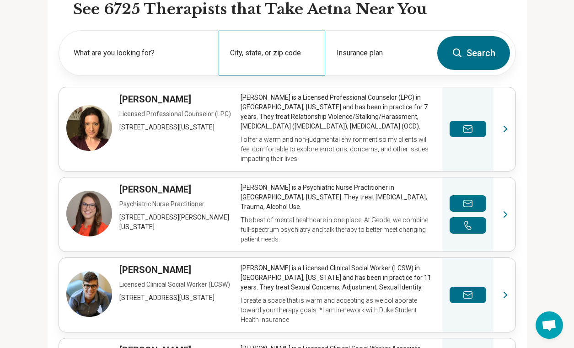
click at [277, 49] on div "City, state, or zip code" at bounding box center [272, 53] width 107 height 45
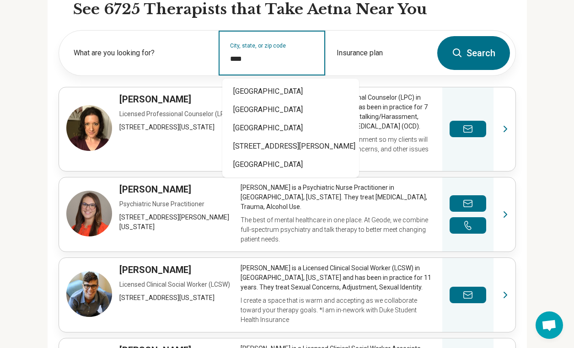
type input "*****"
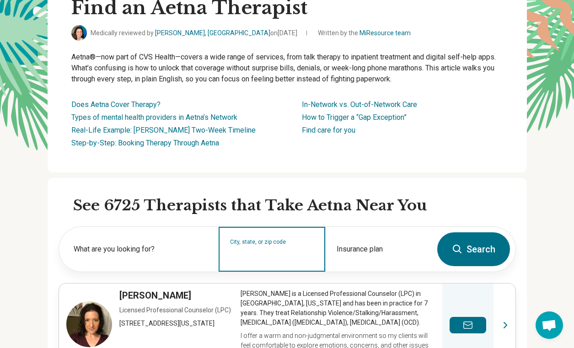
scroll to position [160, 0]
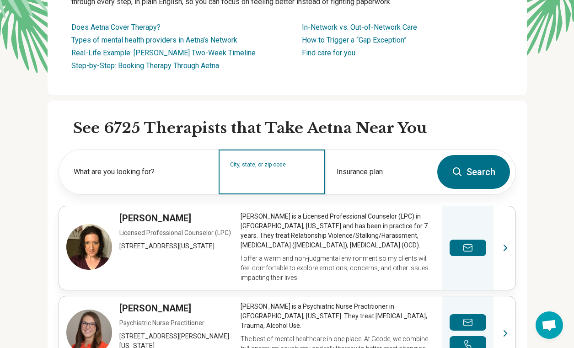
click at [255, 176] on input "City, state, or zip code" at bounding box center [272, 177] width 84 height 11
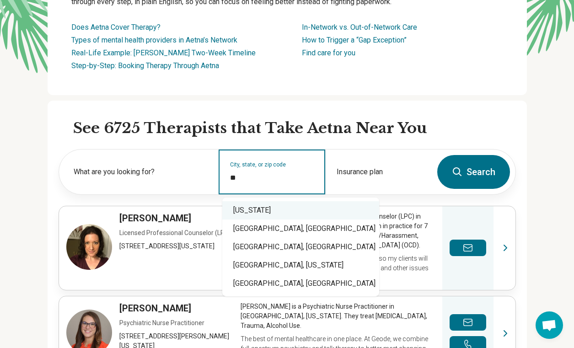
click at [242, 211] on div "[US_STATE]" at bounding box center [300, 210] width 157 height 18
type input "**********"
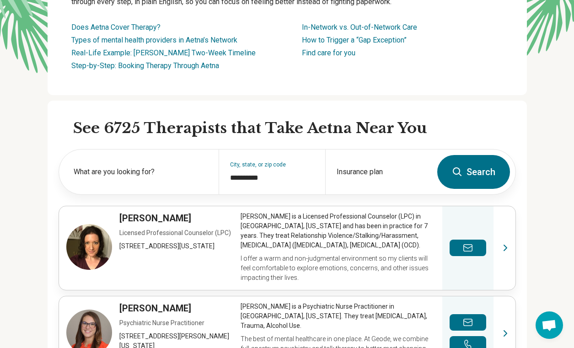
click at [488, 171] on button "Search" at bounding box center [473, 172] width 73 height 34
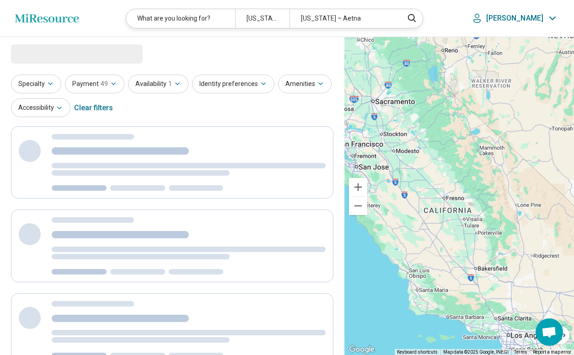
select select "***"
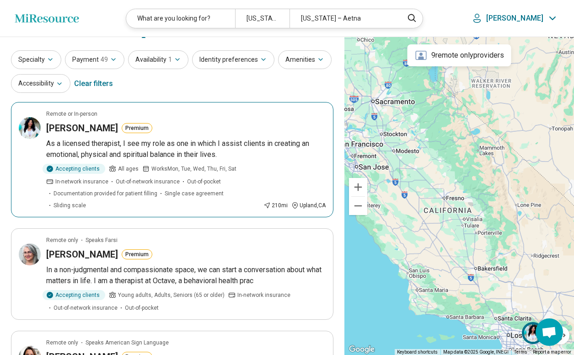
scroll to position [22, 0]
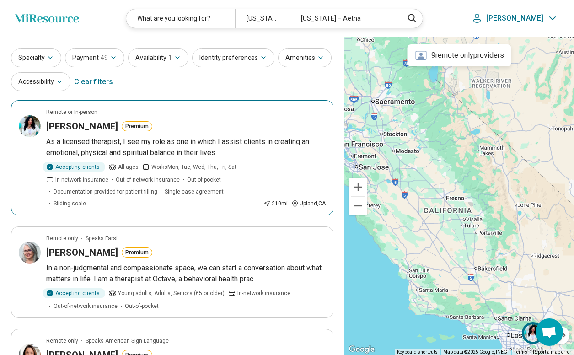
click at [233, 155] on p "As a licensed therapist, I see my role as one in which I assist clients in crea…" at bounding box center [185, 147] width 279 height 22
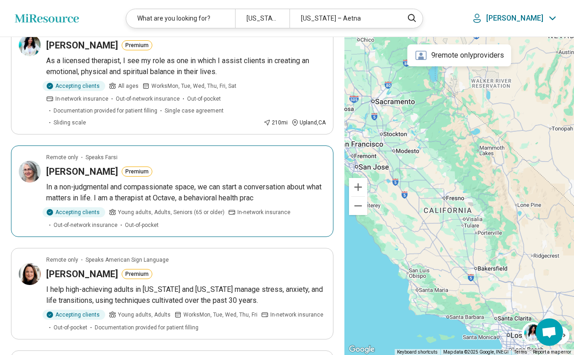
scroll to position [113, 0]
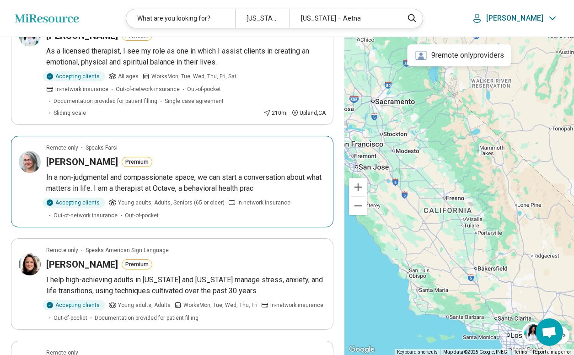
click at [191, 172] on p "In a non-judgmental and compassionate space, we can start a conversation about …" at bounding box center [185, 183] width 279 height 22
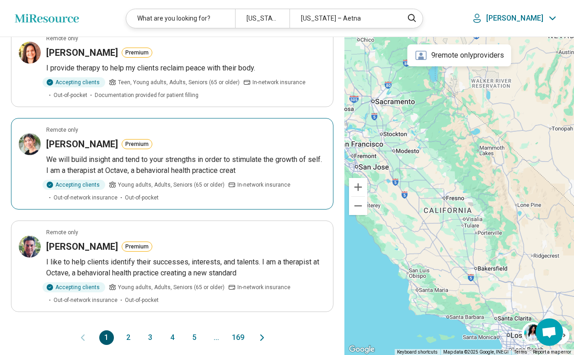
scroll to position [895, 0]
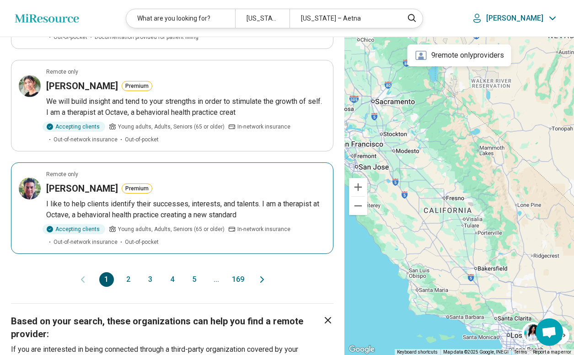
click at [175, 202] on p "I like to help clients identify their successes, interests, and talents. I am a…" at bounding box center [185, 210] width 279 height 22
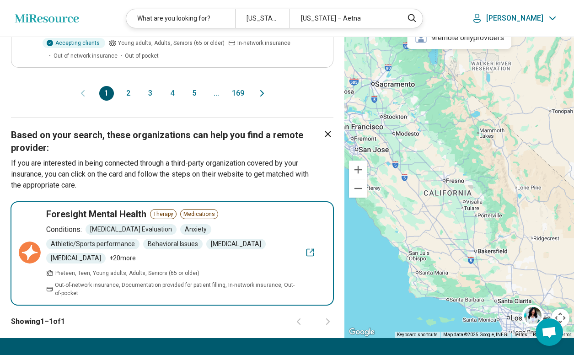
scroll to position [1012, 0]
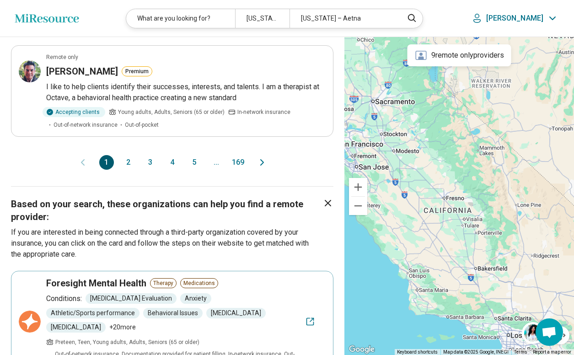
click at [126, 155] on button "2" at bounding box center [128, 162] width 15 height 15
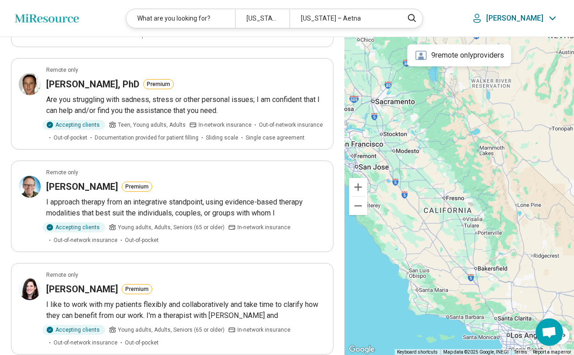
scroll to position [179, 0]
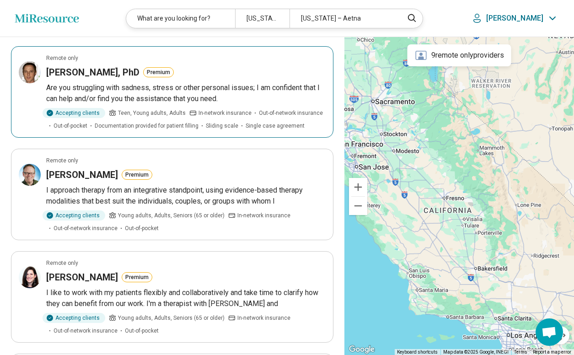
click at [220, 89] on p "Are you struggling with sadness, stress or other personal issues; I am confiden…" at bounding box center [185, 93] width 279 height 22
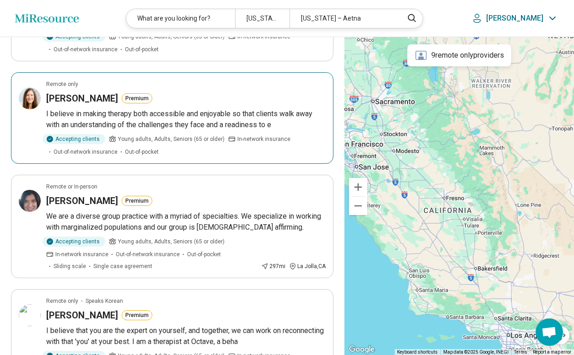
scroll to position [540, 0]
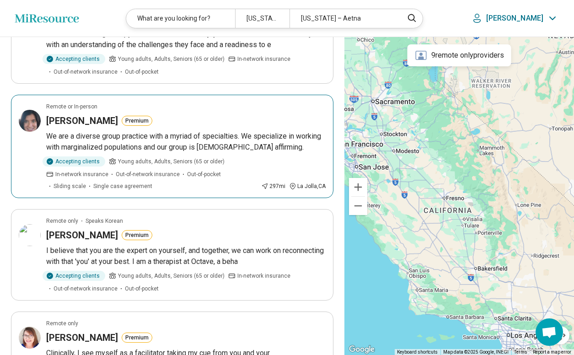
click at [92, 124] on h3 "Julie Manoogian" at bounding box center [82, 120] width 72 height 13
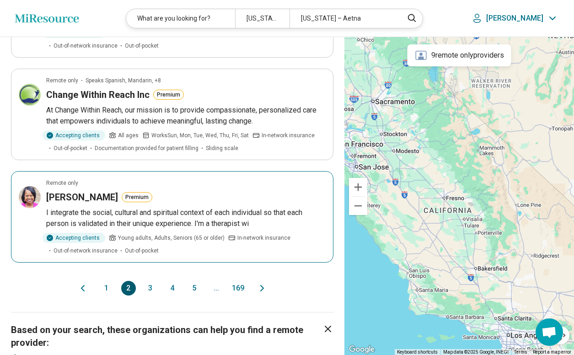
scroll to position [892, 0]
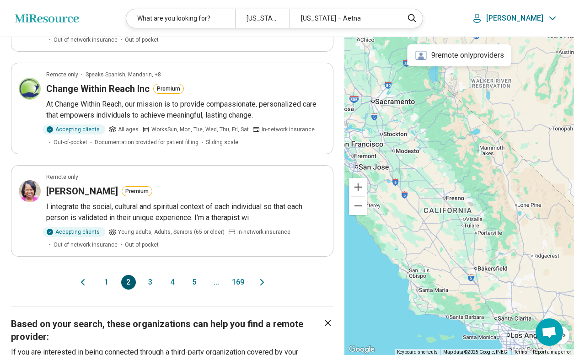
click at [152, 285] on button "3" at bounding box center [150, 282] width 15 height 15
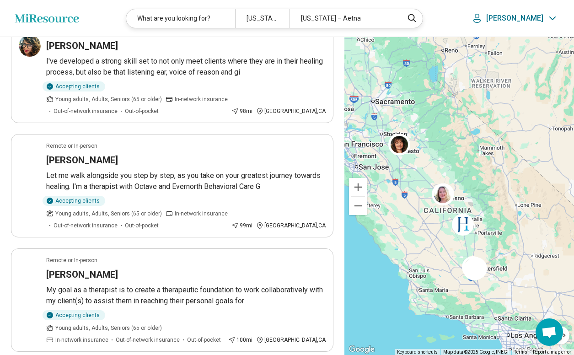
scroll to position [812, 0]
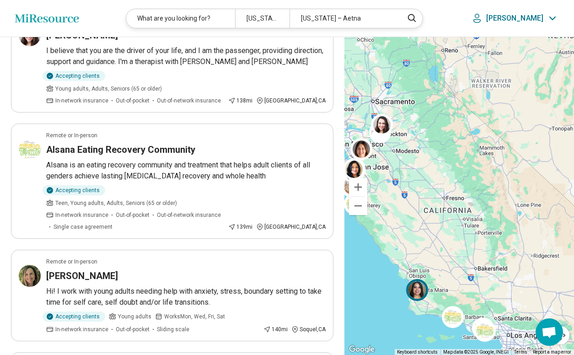
scroll to position [0, 0]
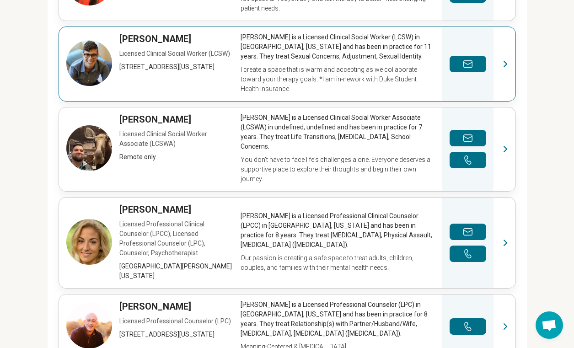
scroll to position [598, 0]
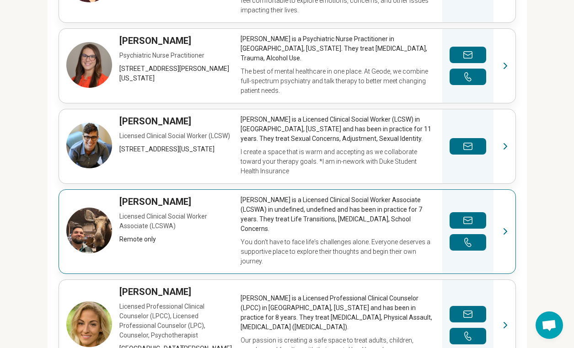
scroll to position [614, 0]
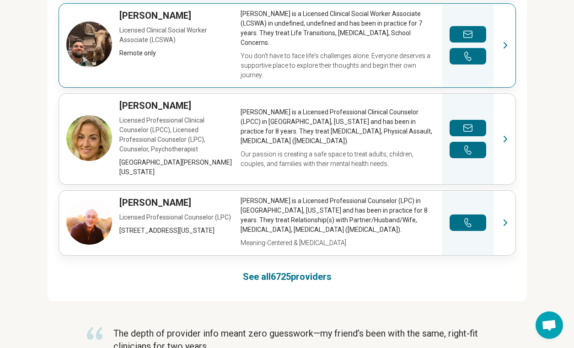
select select "***"
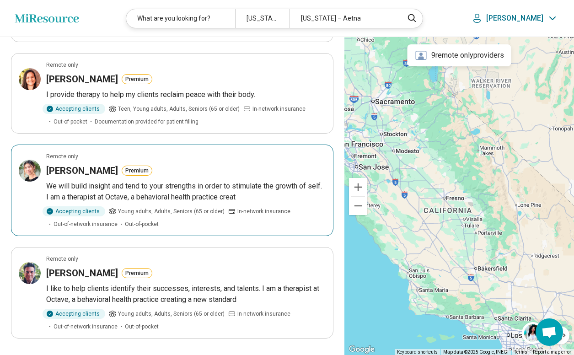
scroll to position [849, 0]
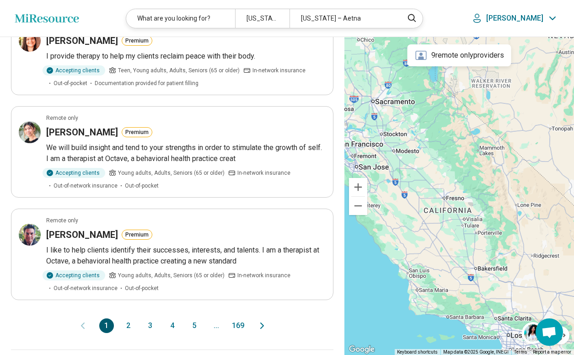
click at [132, 318] on button "2" at bounding box center [128, 325] width 15 height 15
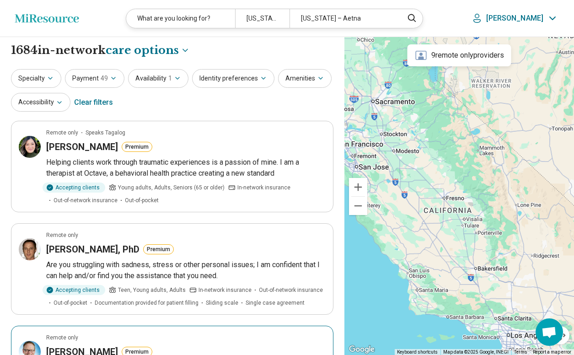
scroll to position [13, 0]
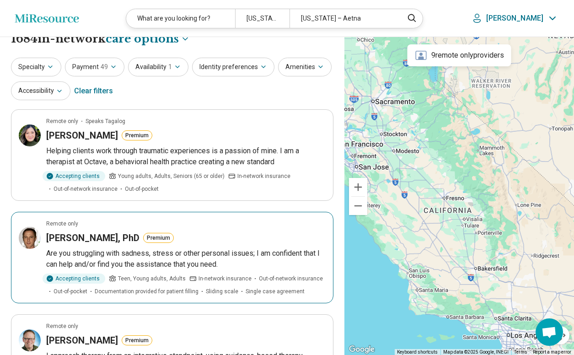
click at [116, 245] on article "Remote only Matthew Weisskopf, PhD Premium Are you struggling with sadness, str…" at bounding box center [172, 257] width 322 height 91
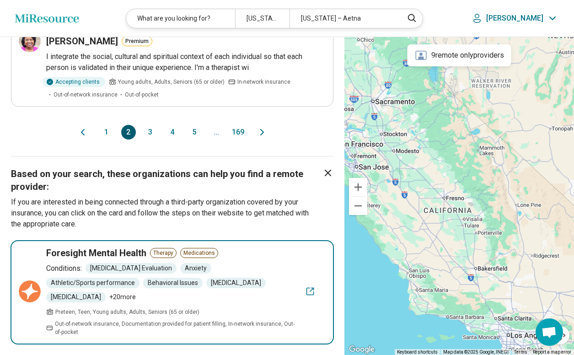
scroll to position [1043, 0]
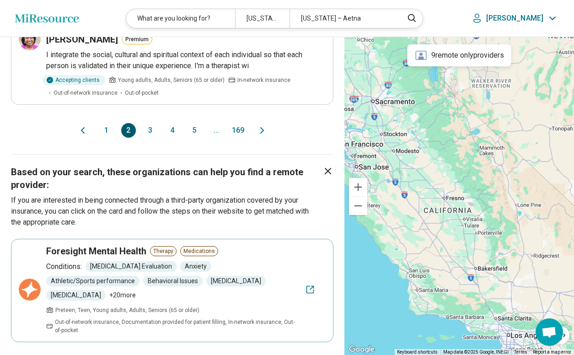
click at [174, 132] on button "4" at bounding box center [172, 130] width 15 height 15
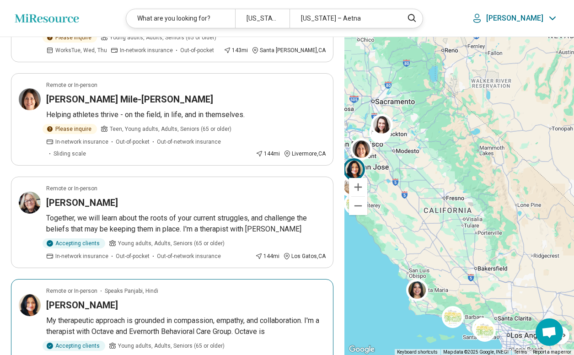
scroll to position [909, 0]
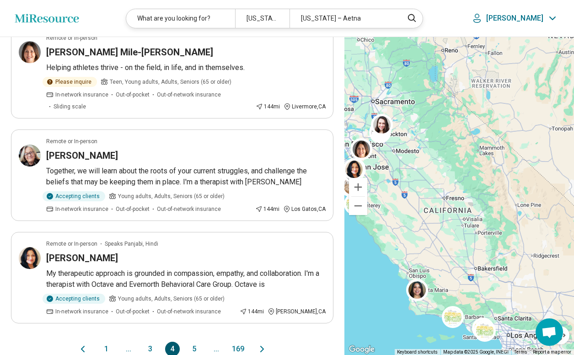
click at [198, 342] on button "5" at bounding box center [194, 349] width 15 height 15
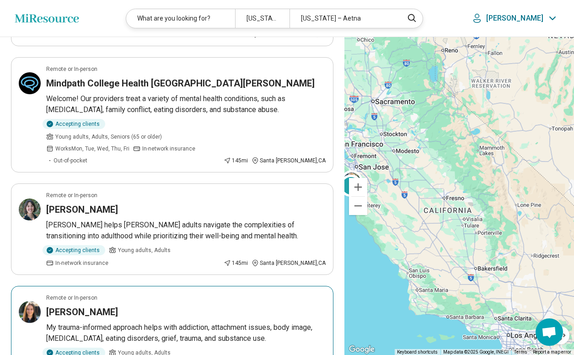
scroll to position [836, 0]
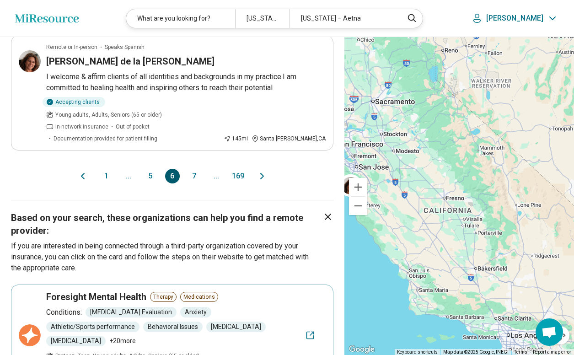
scroll to position [977, 0]
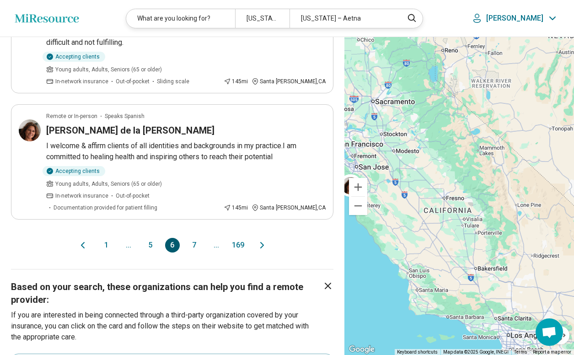
click at [191, 238] on button "7" at bounding box center [194, 245] width 15 height 15
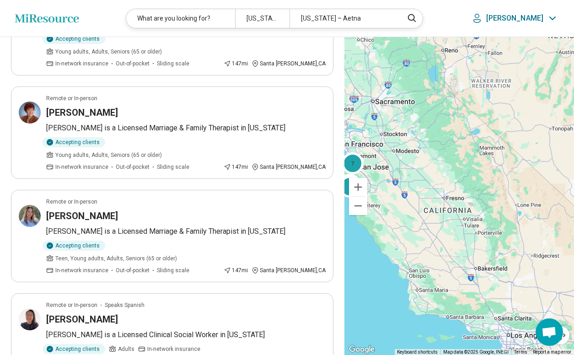
scroll to position [739, 0]
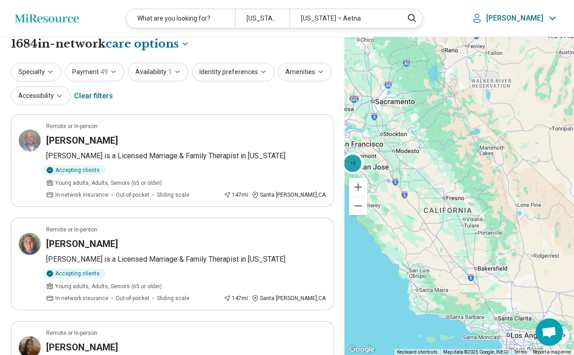
scroll to position [18, 0]
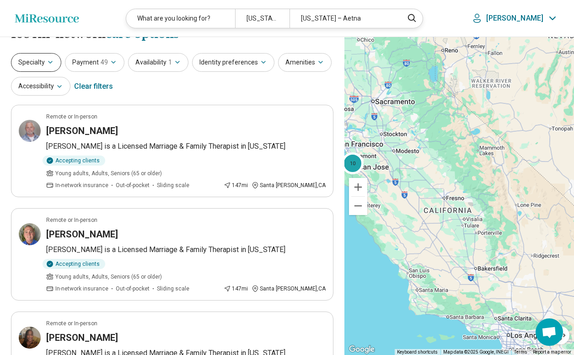
click at [35, 60] on button "Specialty" at bounding box center [36, 62] width 50 height 19
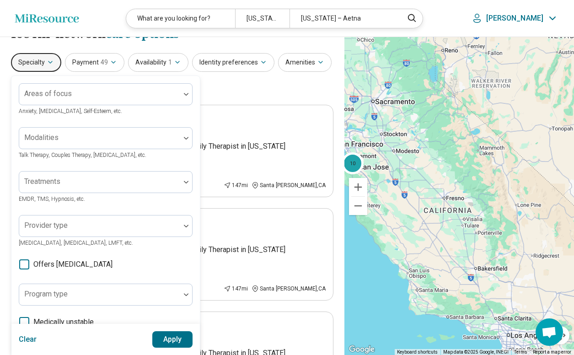
scroll to position [20, 0]
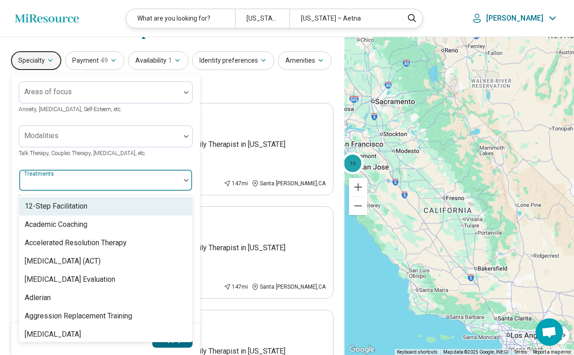
click at [181, 177] on div at bounding box center [186, 180] width 12 height 21
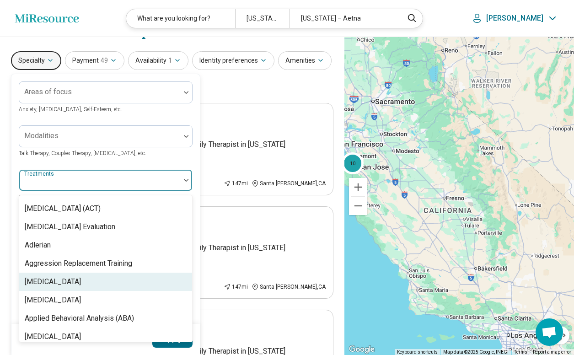
scroll to position [60, 0]
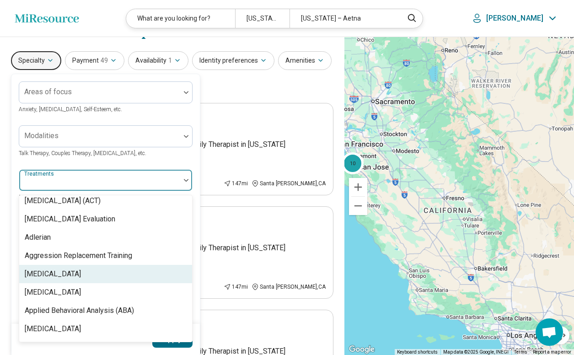
click at [128, 277] on div "[MEDICAL_DATA]" at bounding box center [105, 274] width 173 height 18
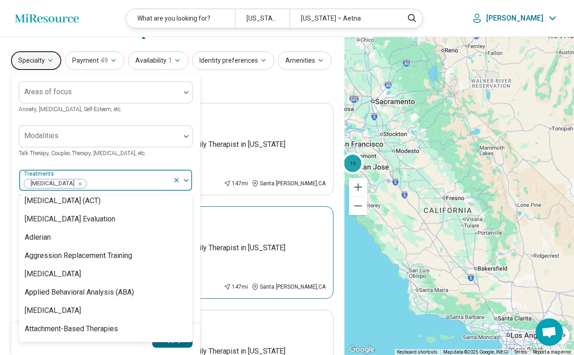
click at [267, 228] on article "Remote or In-person Randall Baird Randall is a Licensed Marriage & Family Thera…" at bounding box center [172, 252] width 322 height 92
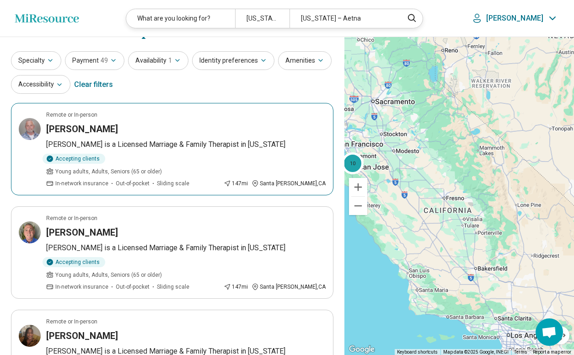
scroll to position [0, 0]
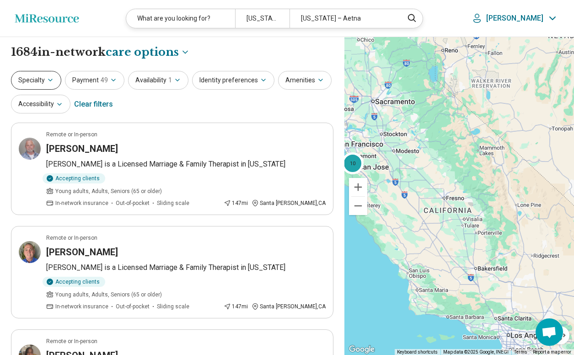
click at [54, 80] on button "Specialty" at bounding box center [36, 80] width 50 height 19
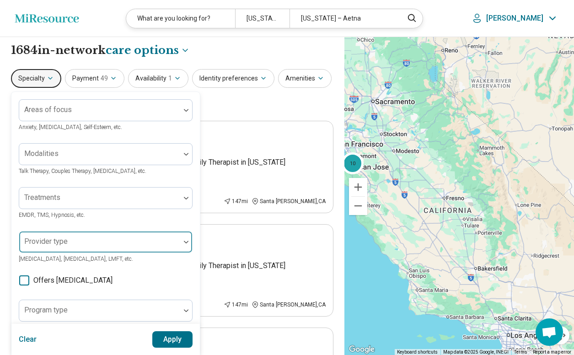
scroll to position [13, 0]
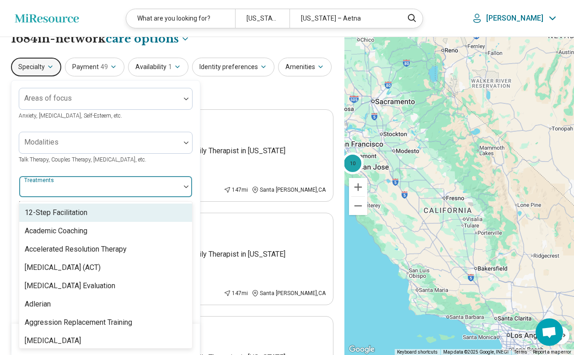
click at [143, 184] on div at bounding box center [100, 190] width 154 height 13
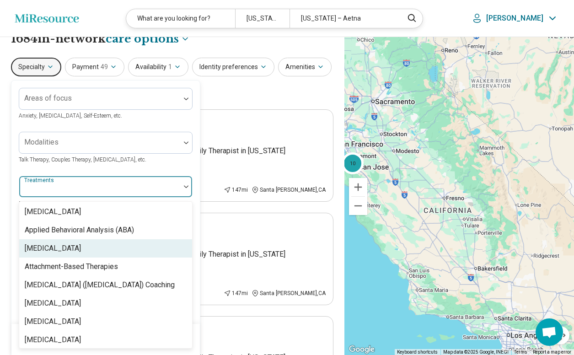
scroll to position [79, 0]
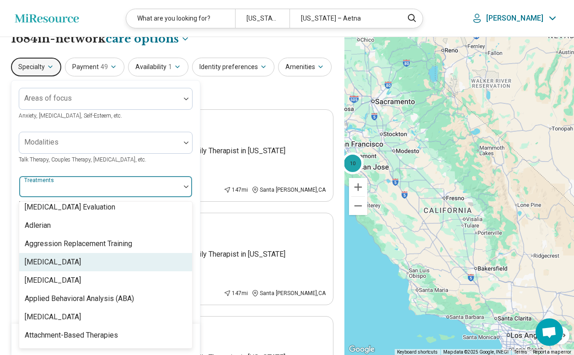
click at [113, 267] on div "[MEDICAL_DATA]" at bounding box center [105, 262] width 173 height 18
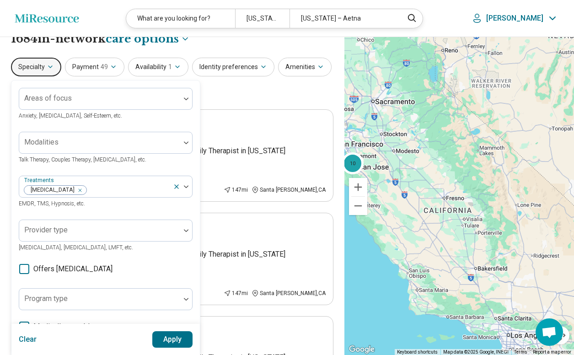
click at [163, 168] on div "Areas of focus Anxiety, Depression, Self-Esteem, etc. Modalities Talk Therapy, …" at bounding box center [106, 267] width 174 height 358
click at [169, 340] on button "Apply" at bounding box center [172, 339] width 41 height 16
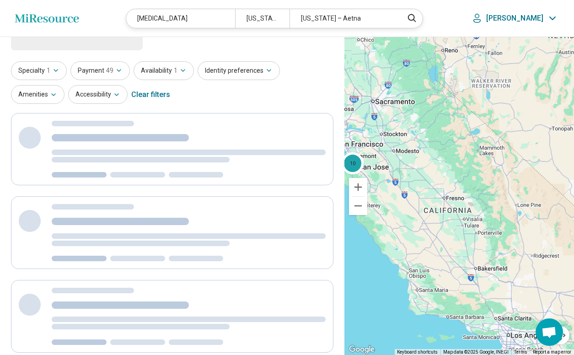
scroll to position [0, 0]
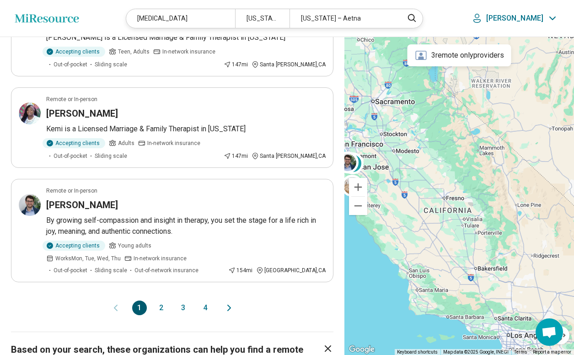
scroll to position [825, 0]
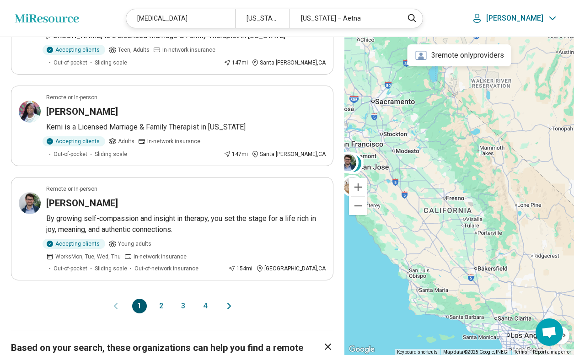
click at [164, 299] on button "2" at bounding box center [161, 306] width 15 height 15
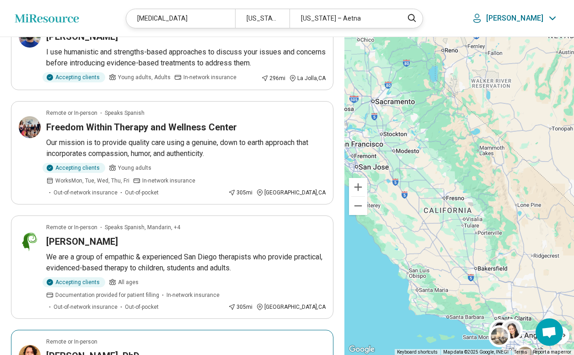
scroll to position [950, 0]
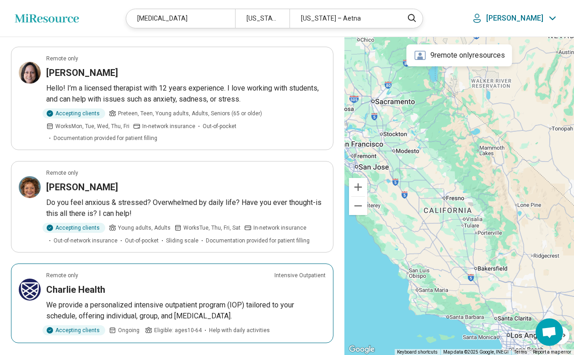
scroll to position [884, 0]
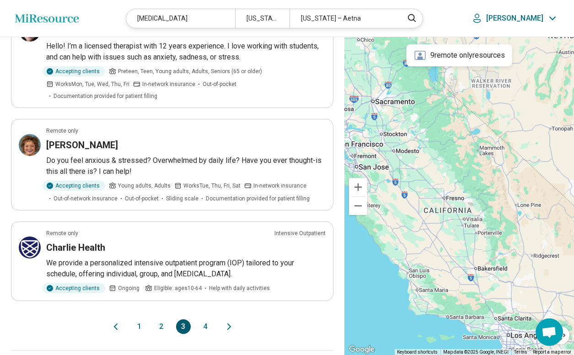
click at [206, 319] on button "4" at bounding box center [205, 326] width 15 height 15
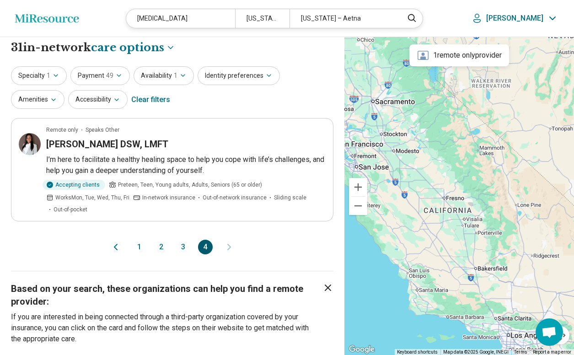
scroll to position [0, 0]
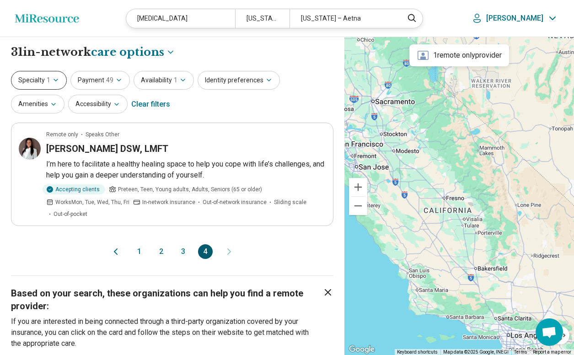
click at [51, 75] on button "Specialty 1" at bounding box center [39, 80] width 56 height 19
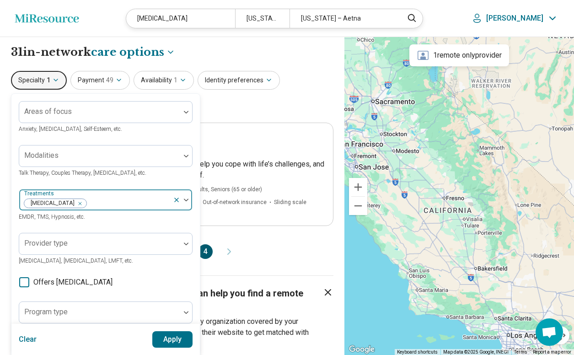
click at [110, 194] on div "[MEDICAL_DATA]" at bounding box center [96, 200] width 154 height 20
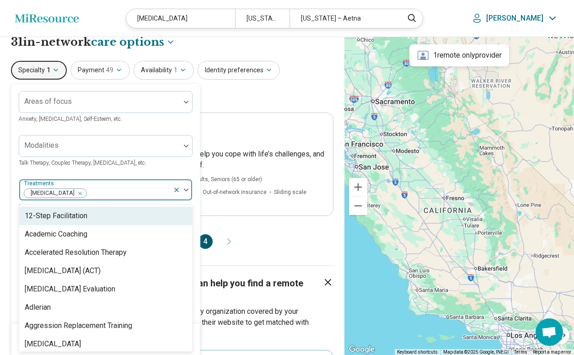
click at [81, 192] on icon "Remove [object Object]" at bounding box center [78, 193] width 6 height 6
click at [188, 144] on div at bounding box center [186, 145] width 12 height 21
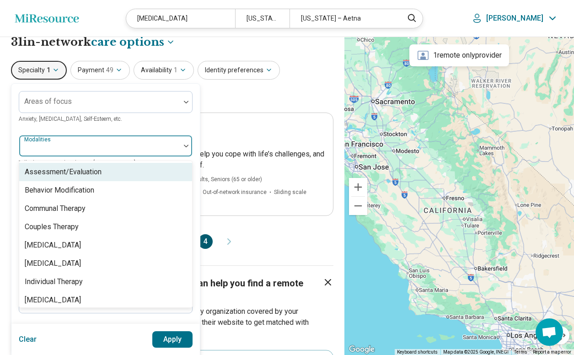
click at [156, 139] on div at bounding box center [99, 146] width 161 height 20
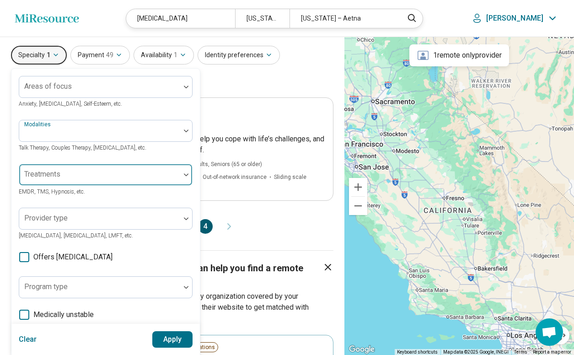
scroll to position [63, 0]
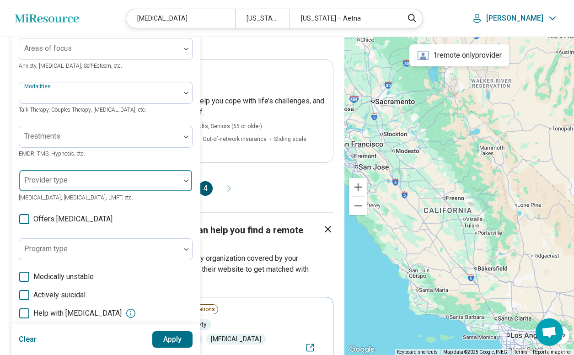
click at [178, 174] on div at bounding box center [99, 181] width 161 height 20
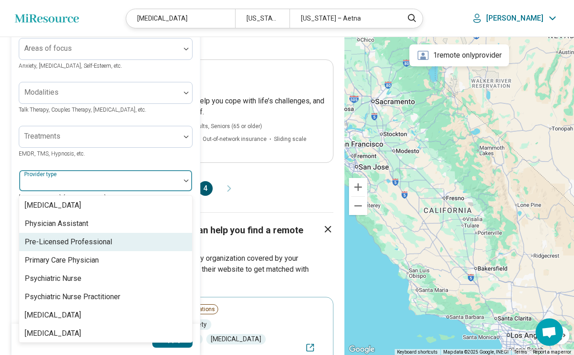
scroll to position [1138, 0]
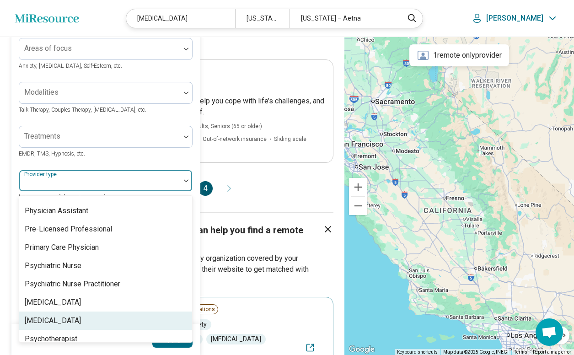
click at [124, 312] on div "[MEDICAL_DATA]" at bounding box center [105, 321] width 173 height 18
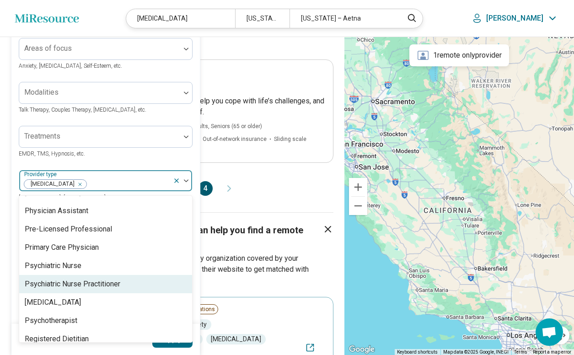
click at [174, 156] on div "Treatments EMDR, TMS, Hypnosis, etc." at bounding box center [106, 142] width 174 height 33
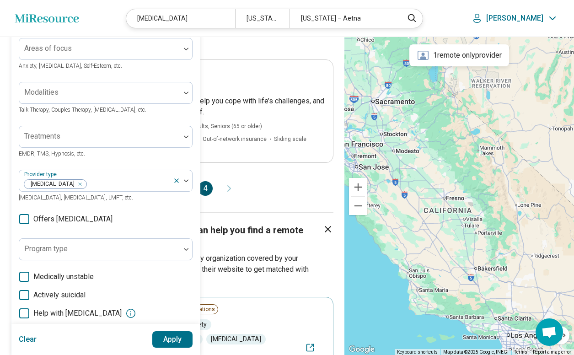
click at [173, 338] on button "Apply" at bounding box center [172, 339] width 41 height 16
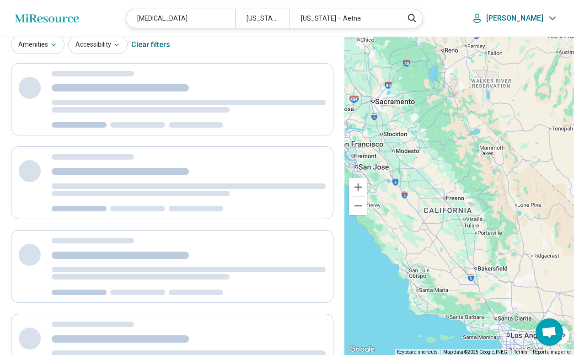
scroll to position [0, 0]
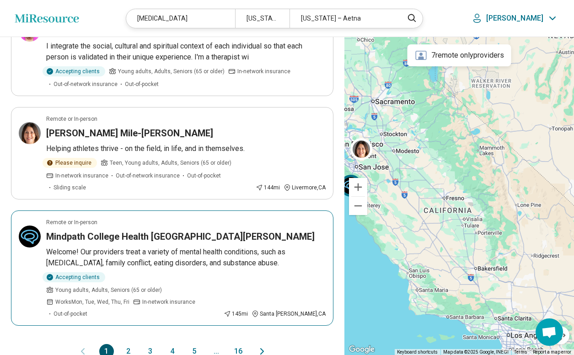
scroll to position [859, 0]
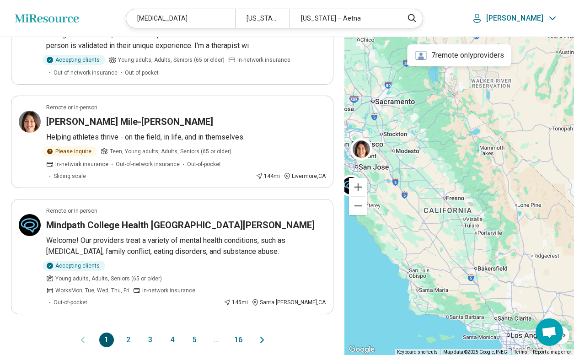
click at [161, 333] on div "1 2 3 4 5 ... 16" at bounding box center [172, 340] width 146 height 15
click at [147, 333] on button "3" at bounding box center [150, 340] width 15 height 15
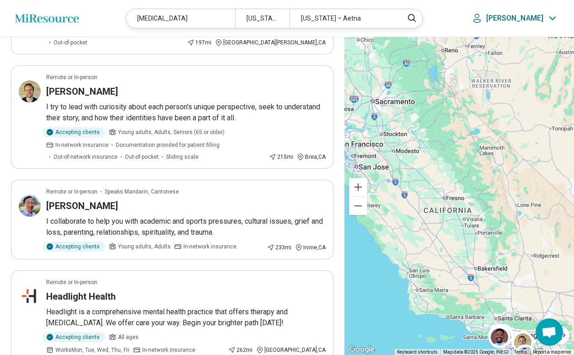
scroll to position [854, 0]
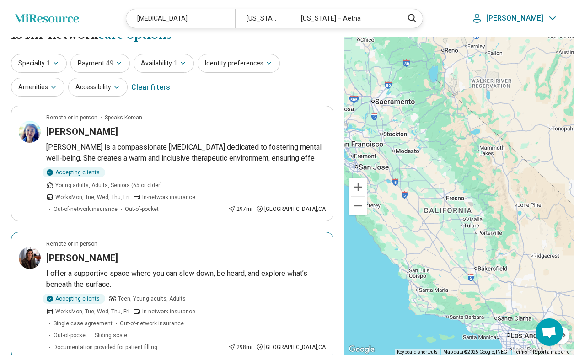
scroll to position [60, 0]
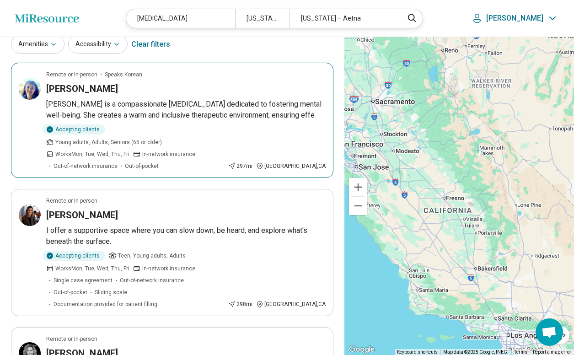
click at [143, 97] on article "Remote or In-person Speaks Korean Jeongmi Moon Dr. Moon is a compassionate psyc…" at bounding box center [172, 120] width 322 height 115
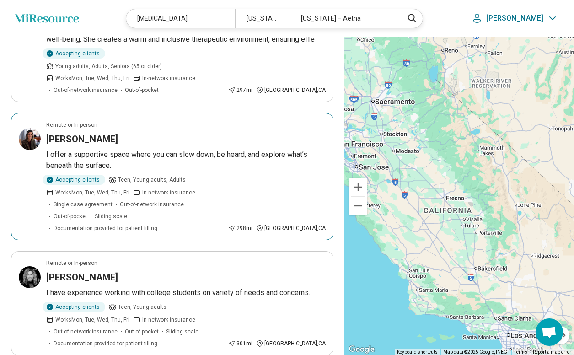
scroll to position [220, 0]
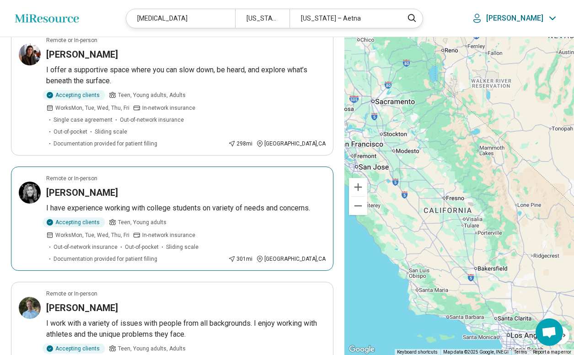
click at [219, 217] on div "Accepting clients Teen, Young adults Works Mon, Tue, Wed, Thu, Fri In-network i…" at bounding box center [135, 240] width 178 height 46
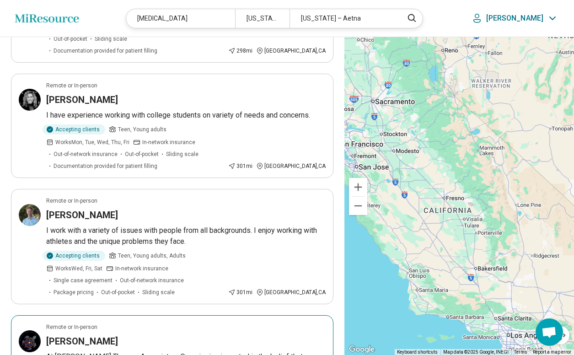
scroll to position [403, 0]
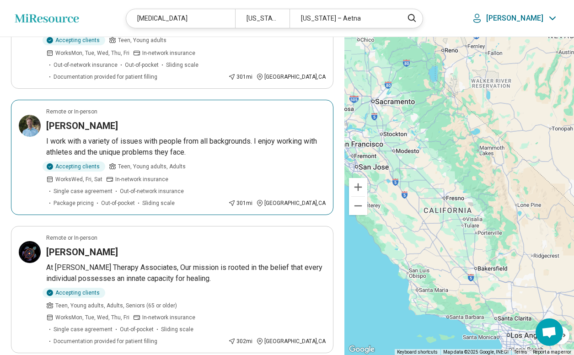
click at [168, 136] on p "I work with a variety of issues with people from all backgrounds. I enjoy worki…" at bounding box center [185, 147] width 279 height 22
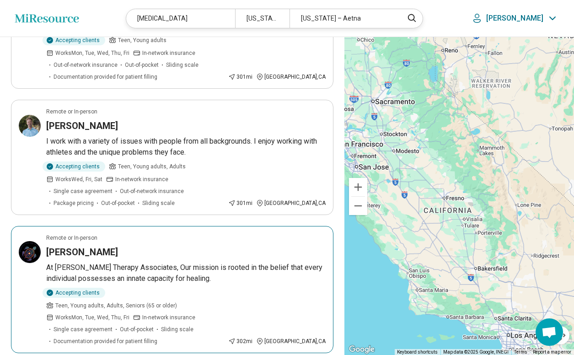
scroll to position [491, 0]
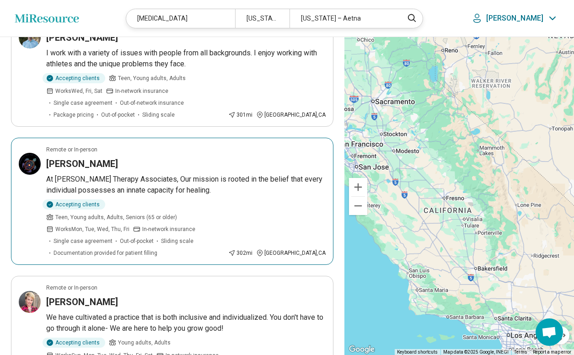
click at [172, 174] on p "At Stephens Therapy Associates, Our mission is rooted in the belief that every …" at bounding box center [185, 185] width 279 height 22
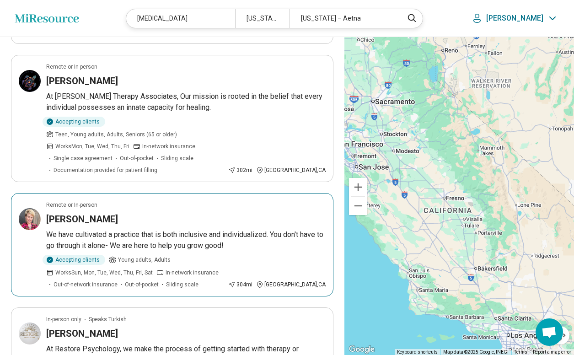
click at [204, 229] on p "We have cultivated a practice that is both inclusive and individualized. You do…" at bounding box center [185, 240] width 279 height 22
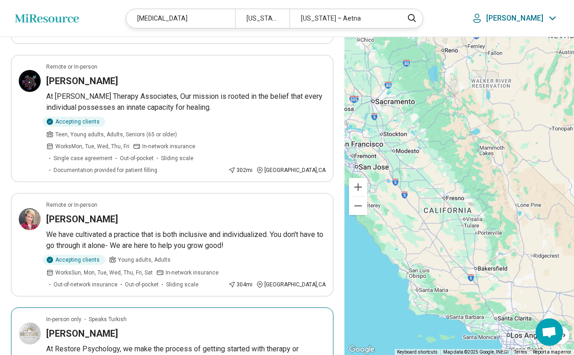
scroll to position [656, 0]
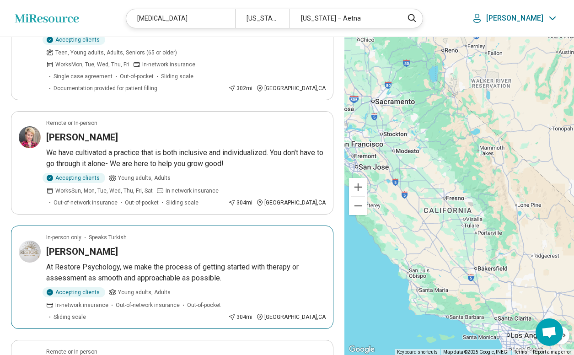
click at [187, 262] on p "At Restore Psychology, we make the process of getting started with therapy or a…" at bounding box center [185, 273] width 279 height 22
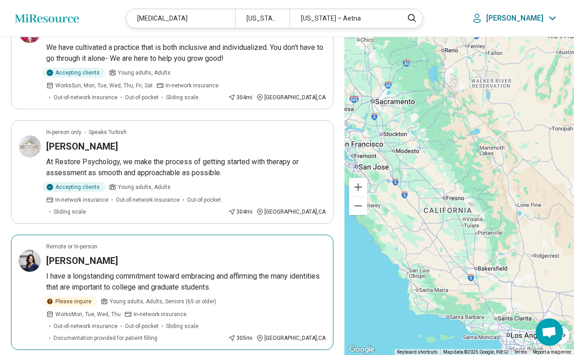
scroll to position [776, 0]
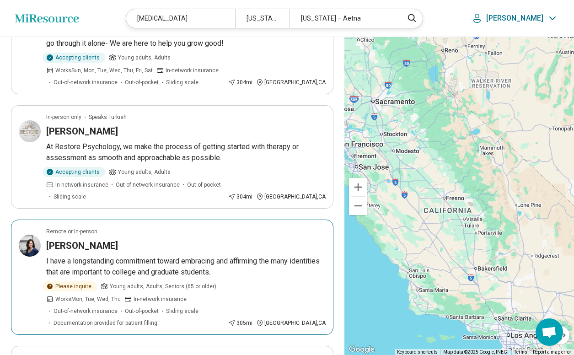
click at [225, 281] on div "Please inquire Young adults, Adults, Seniors (65 or older) Works Mon, Tue, Wed,…" at bounding box center [135, 304] width 178 height 46
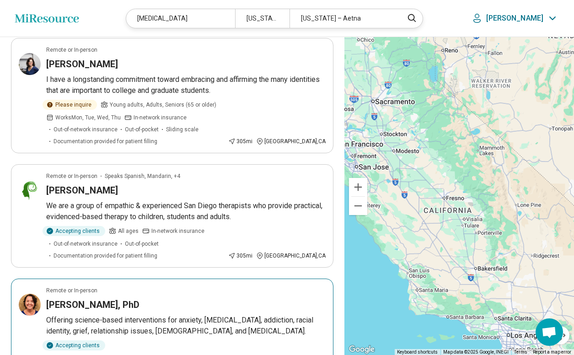
scroll to position [959, 0]
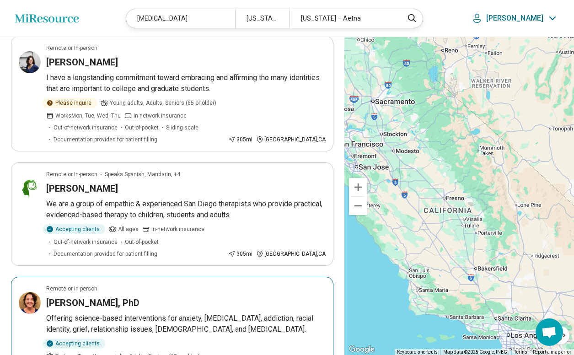
click at [202, 313] on p "Offering science-based interventions for anxiety, depression, addiction, racial…" at bounding box center [185, 324] width 279 height 22
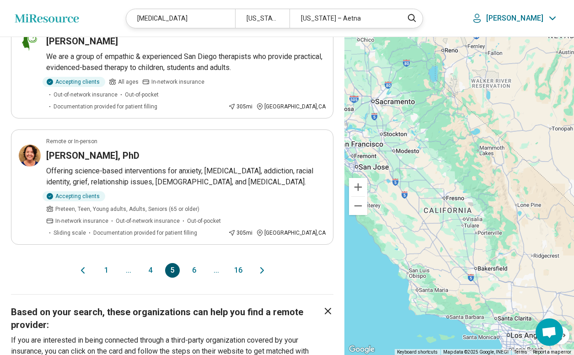
click at [193, 263] on button "6" at bounding box center [194, 270] width 15 height 15
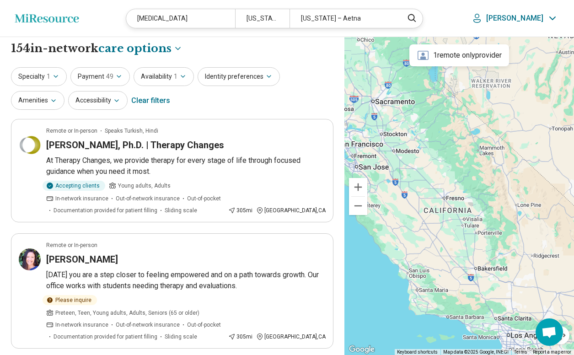
scroll to position [82, 0]
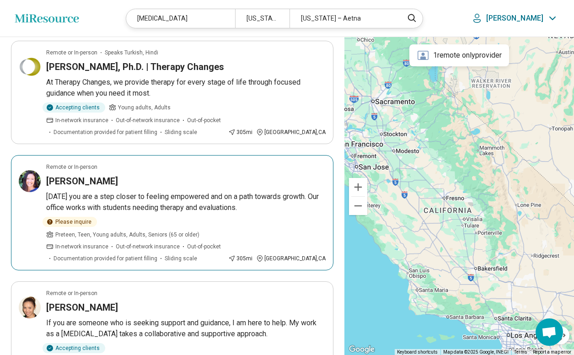
click at [170, 199] on p "Today you are a step closer to feeling empowered and on a path towards growth. …" at bounding box center [185, 202] width 279 height 22
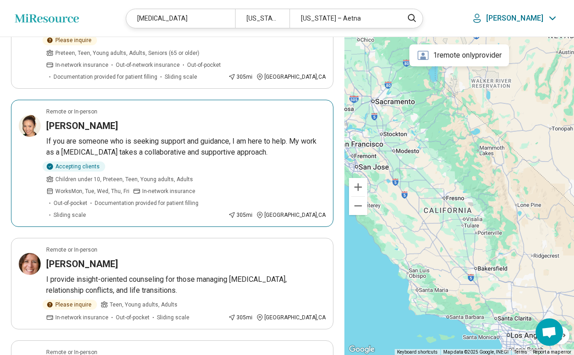
click at [193, 175] on span "Children under 10, Preteen, Teen, Young adults, Adults" at bounding box center [124, 179] width 138 height 8
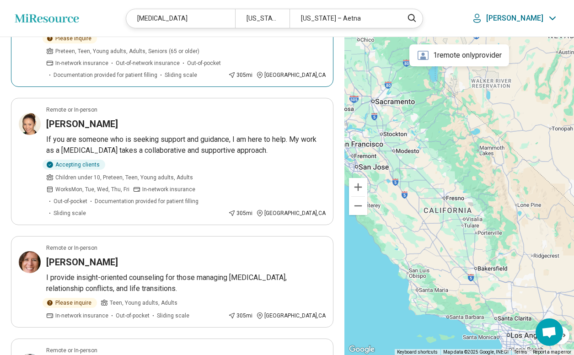
scroll to position [445, 0]
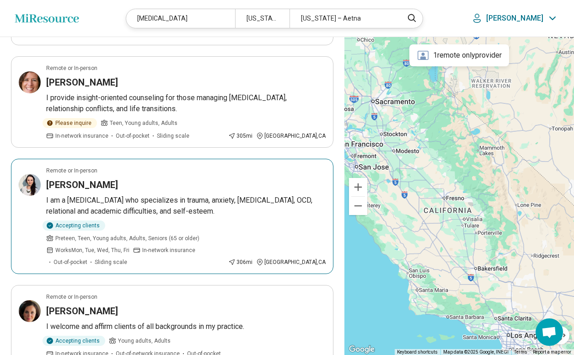
click at [221, 220] on div "Accepting clients Preteen, Teen, Young adults, Adults, Seniors (65 or older) Wo…" at bounding box center [135, 243] width 178 height 46
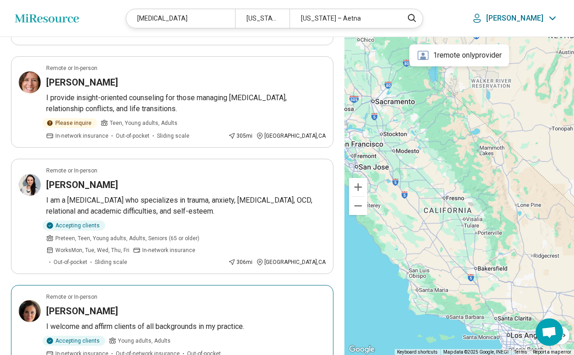
scroll to position [639, 0]
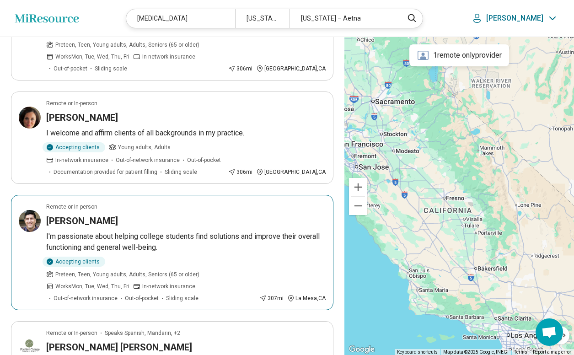
click at [205, 231] on p "I'm passionate about helping college students find solutions and improve their …" at bounding box center [185, 242] width 279 height 22
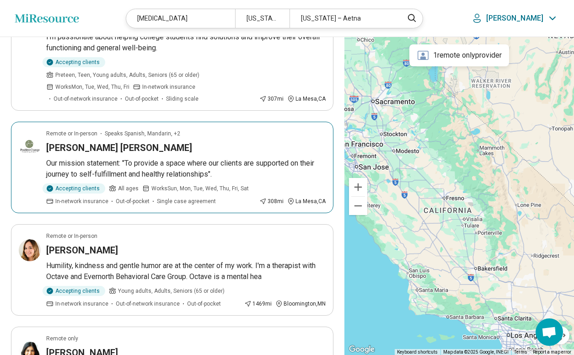
click at [194, 146] on article "Remote or In-person Speaks Spanish, Mandarin, +2 Jennifer Lundy Aguerre Our mis…" at bounding box center [172, 167] width 322 height 91
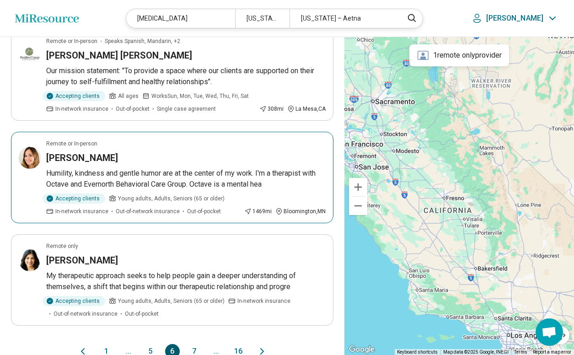
scroll to position [1020, 0]
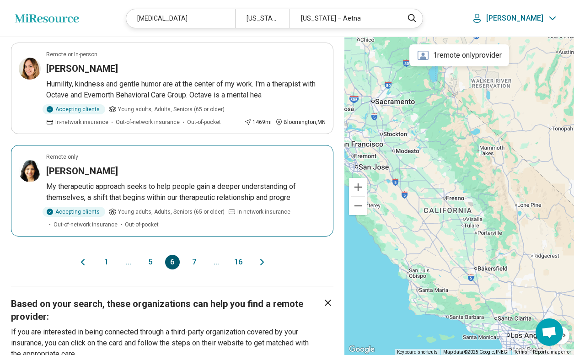
click at [208, 181] on p "My therapeutic approach seeks to help people gain a deeper understanding of the…" at bounding box center [185, 192] width 279 height 22
click at [193, 255] on button "7" at bounding box center [194, 262] width 15 height 15
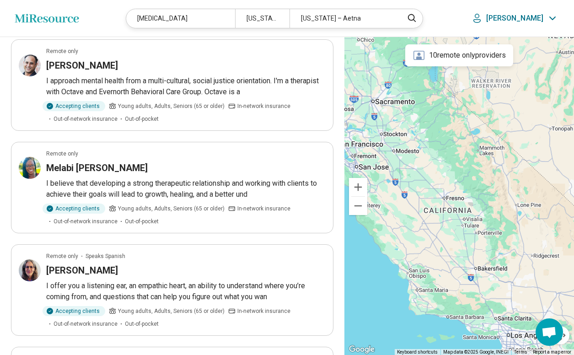
scroll to position [75, 0]
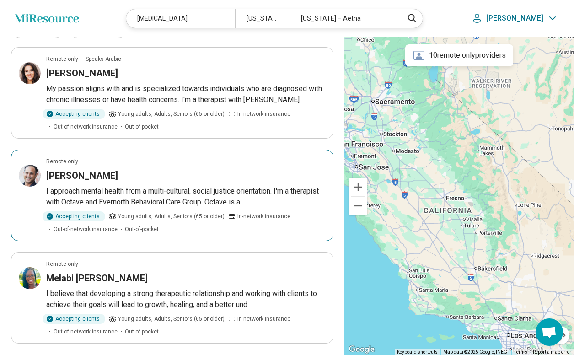
click at [173, 202] on p "I approach mental health from a multi-cultural, social justice orientation. I'm…" at bounding box center [185, 197] width 279 height 22
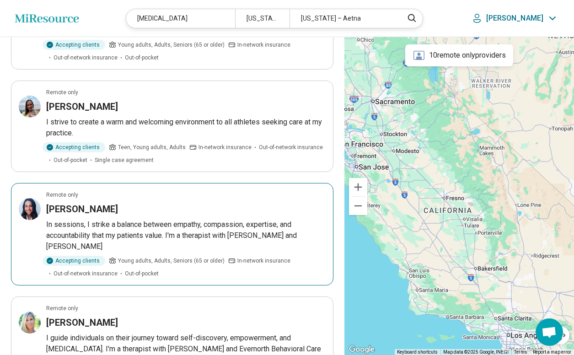
scroll to position [644, 0]
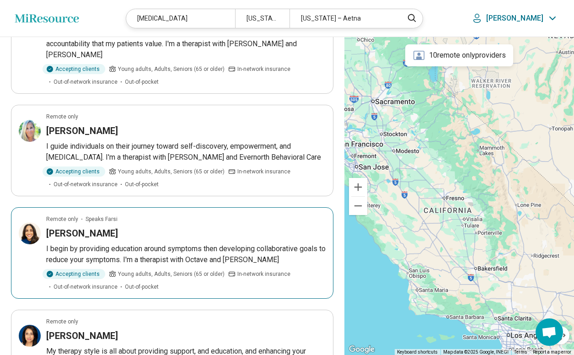
click at [205, 248] on p "I begin by providing education around symptoms then developing collaborative go…" at bounding box center [185, 254] width 279 height 22
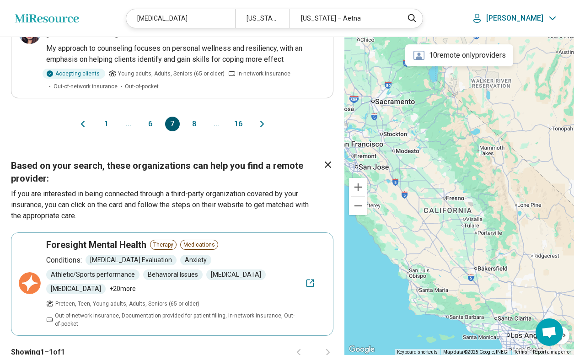
scroll to position [1034, 0]
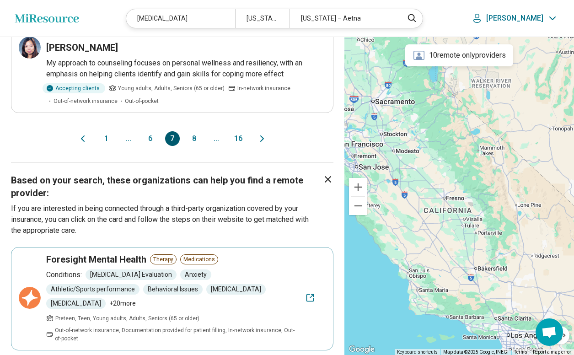
click at [195, 133] on button "8" at bounding box center [194, 138] width 15 height 15
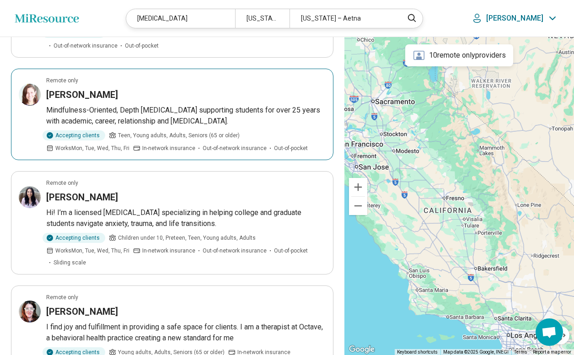
scroll to position [869, 0]
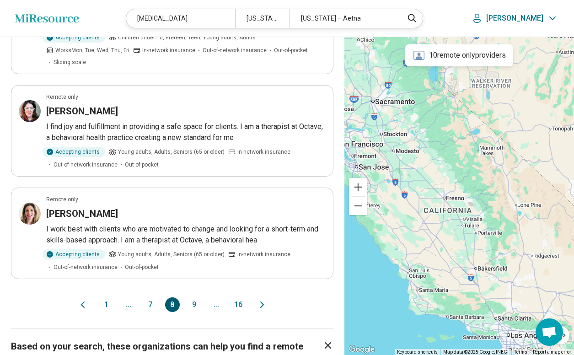
click at [107, 308] on button "1" at bounding box center [106, 304] width 15 height 15
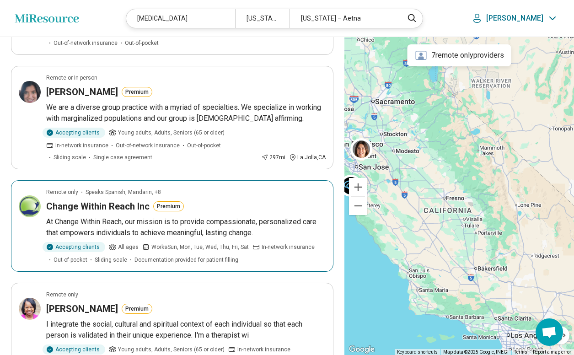
scroll to position [611, 0]
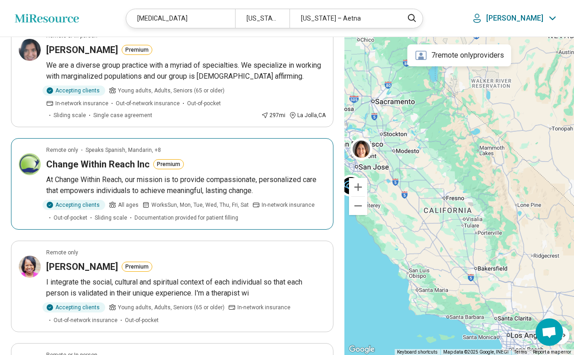
click at [225, 187] on p "At Change Within Reach, our mission is to provide compassionate, personalized c…" at bounding box center [185, 185] width 279 height 22
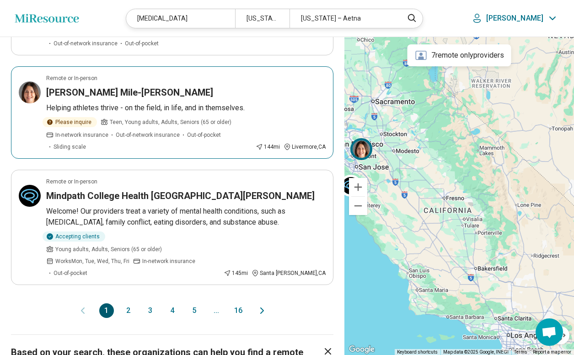
scroll to position [890, 0]
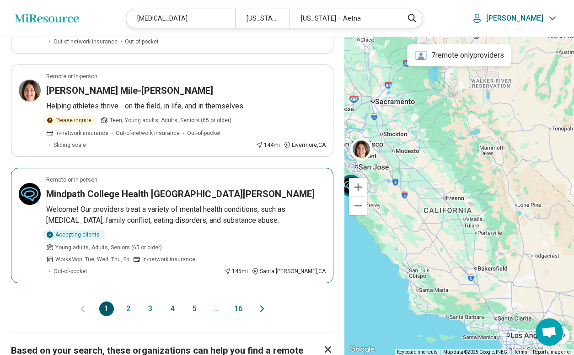
click at [273, 201] on article "Remote or In-person Mindpath College Health Santa Cruz Welcome! Our providers t…" at bounding box center [172, 225] width 322 height 115
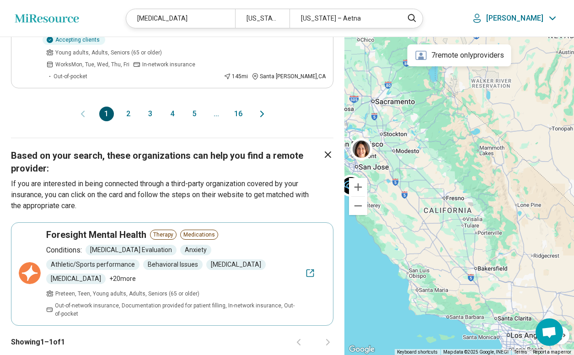
scroll to position [1231, 0]
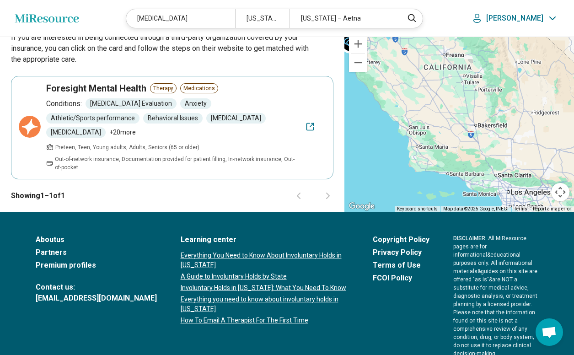
click at [53, 247] on link "Partners" at bounding box center [96, 252] width 121 height 11
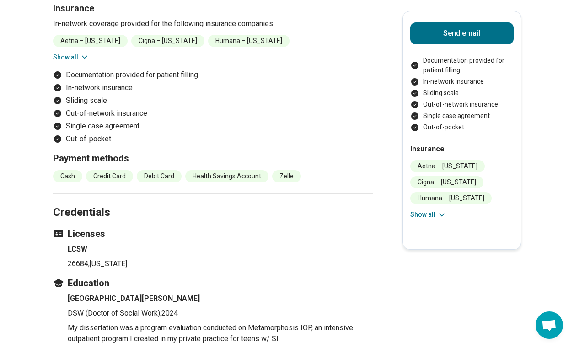
scroll to position [1074, 0]
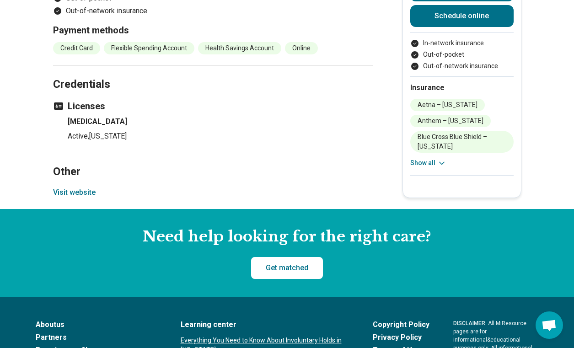
scroll to position [636, 0]
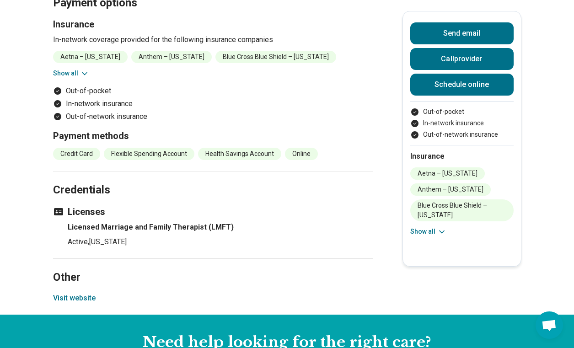
scroll to position [672, 0]
